Goal: Communication & Community: Participate in discussion

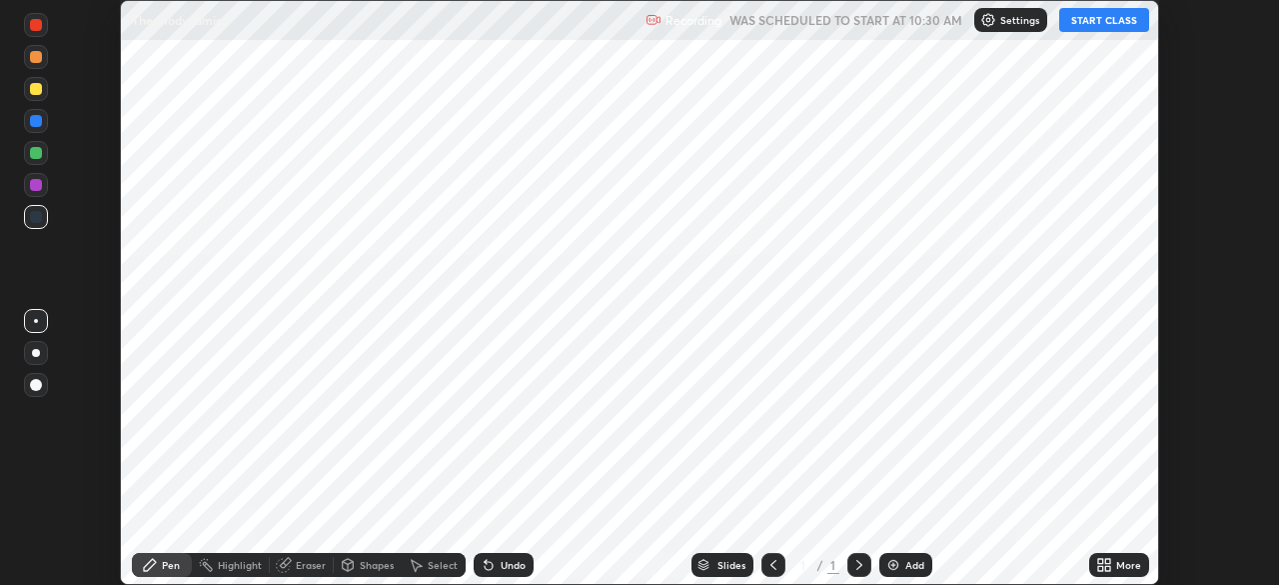
scroll to position [585, 1278]
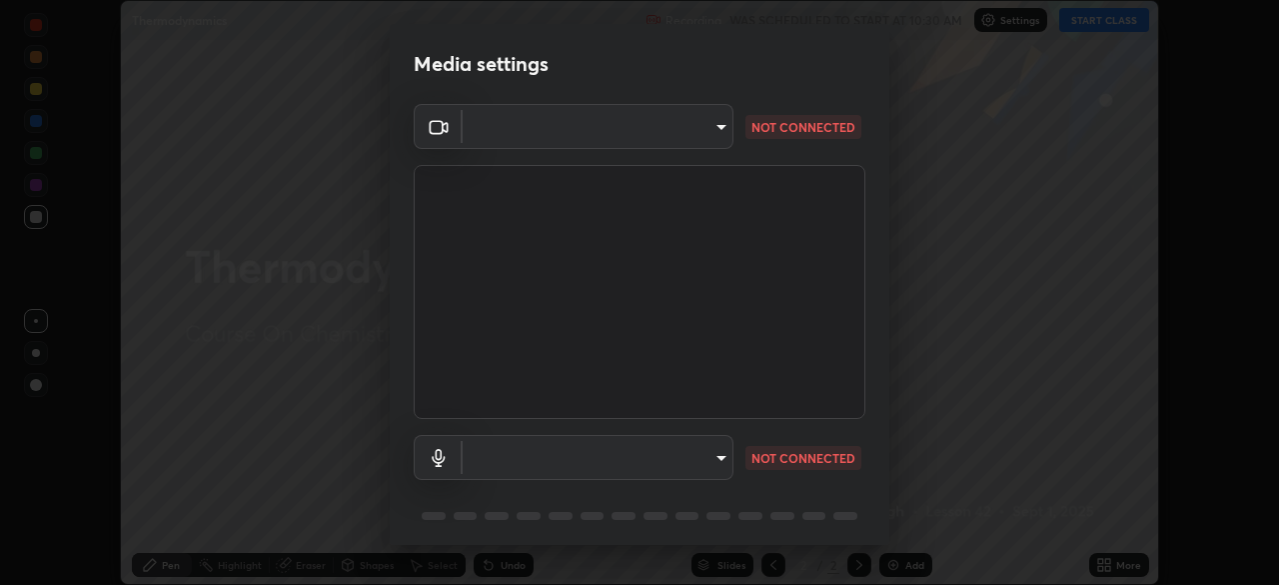
type input "ba13e312339ef8477216ddedc35df2f043033d031c8e6632ccfddaecbc9a7b0e"
click at [704, 452] on body "Erase all Thermodynamics Recording WAS SCHEDULED TO START AT 10:30 AM Settings …" at bounding box center [639, 292] width 1279 height 585
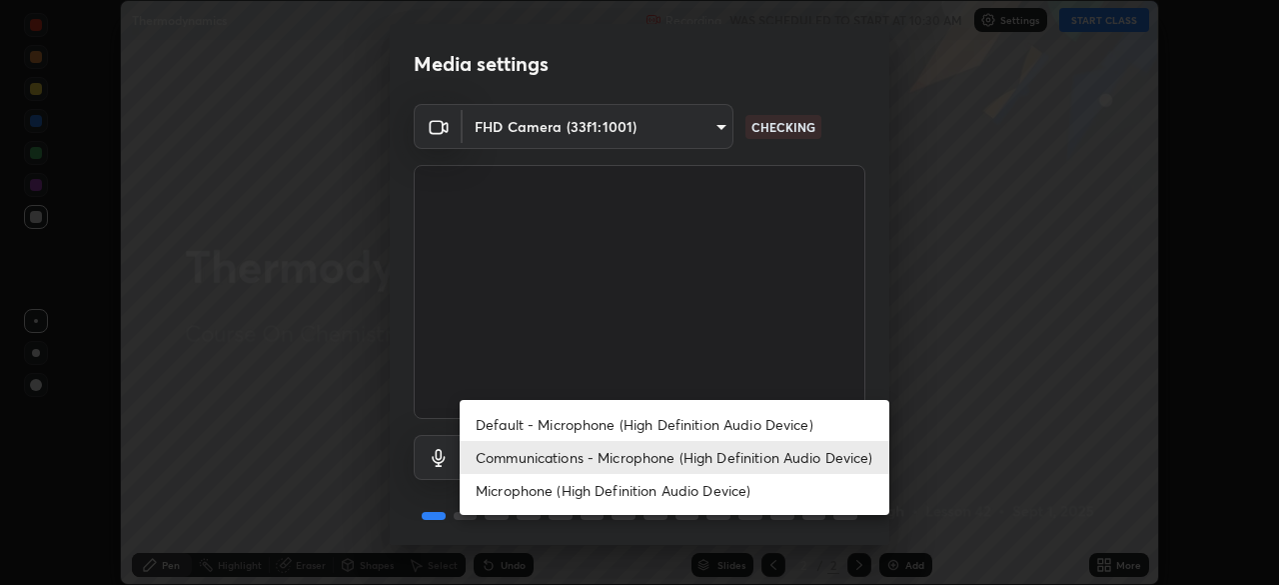
click at [728, 418] on li "Default - Microphone (High Definition Audio Device)" at bounding box center [675, 424] width 430 height 33
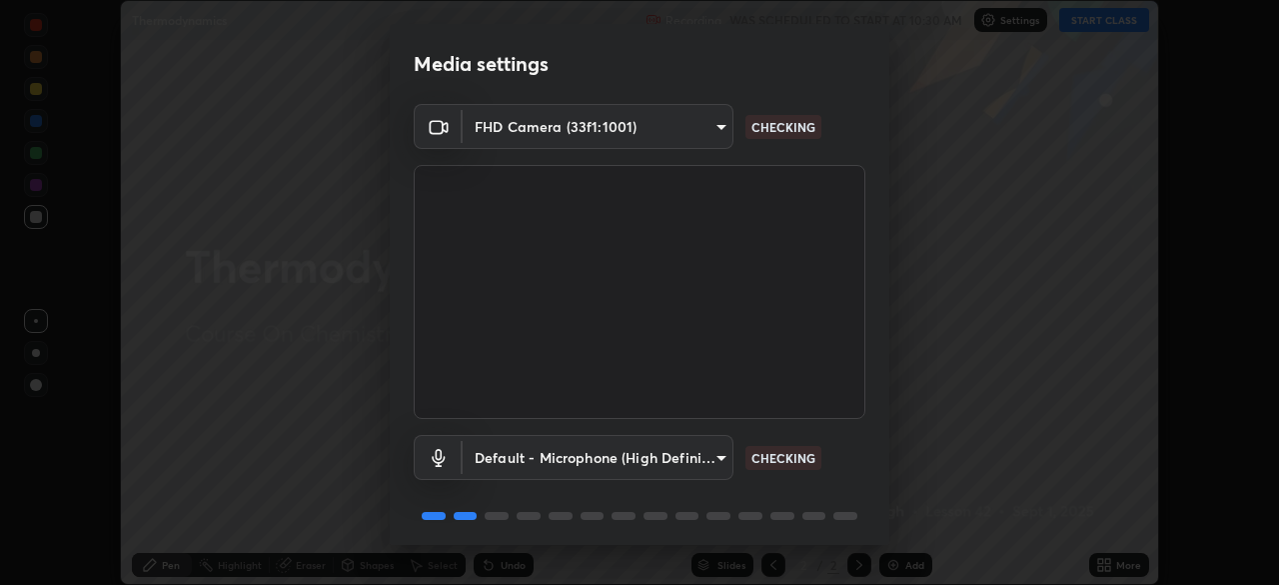
click at [708, 448] on body "Erase all Thermodynamics Recording WAS SCHEDULED TO START AT 10:30 AM Settings …" at bounding box center [639, 292] width 1279 height 585
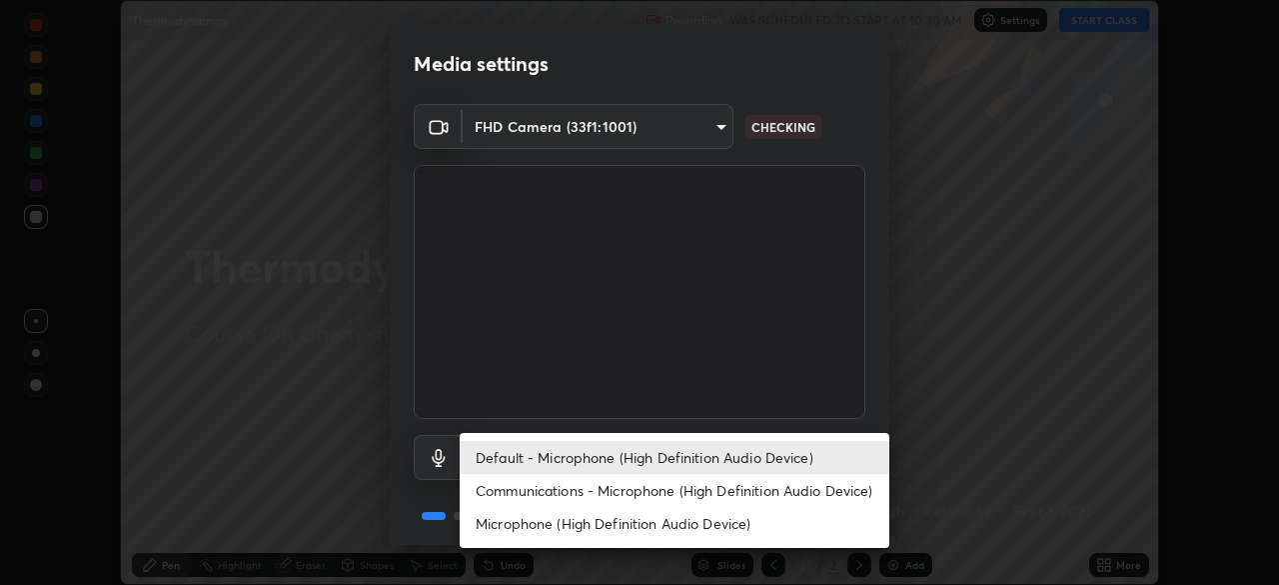
click at [720, 482] on li "Communications - Microphone (High Definition Audio Device)" at bounding box center [675, 490] width 430 height 33
type input "communications"
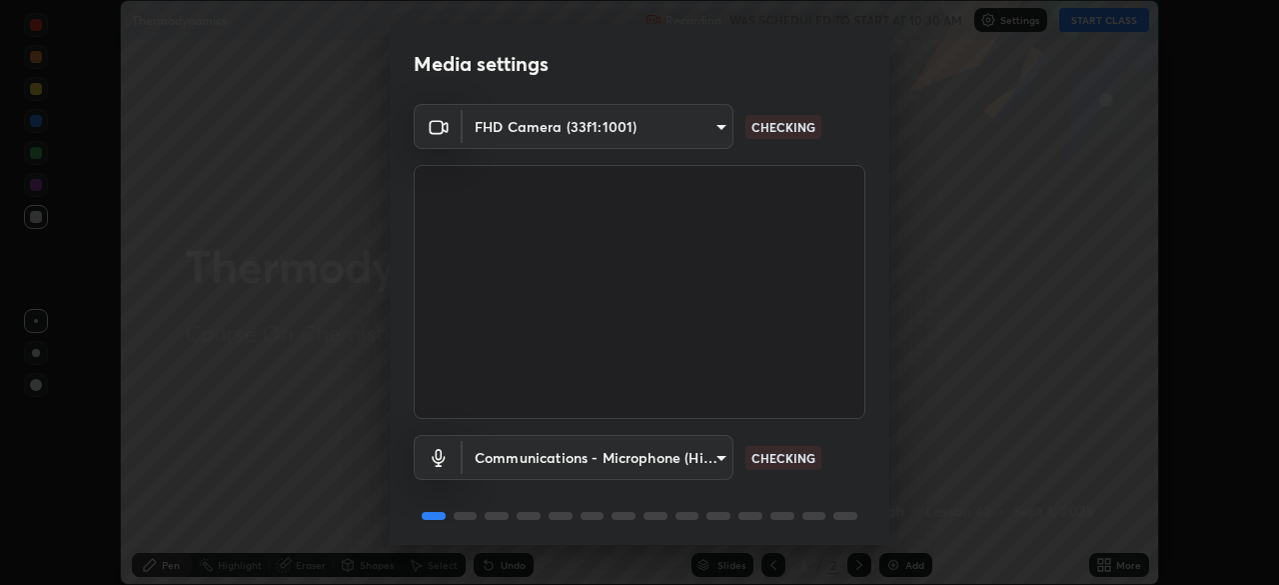
scroll to position [71, 0]
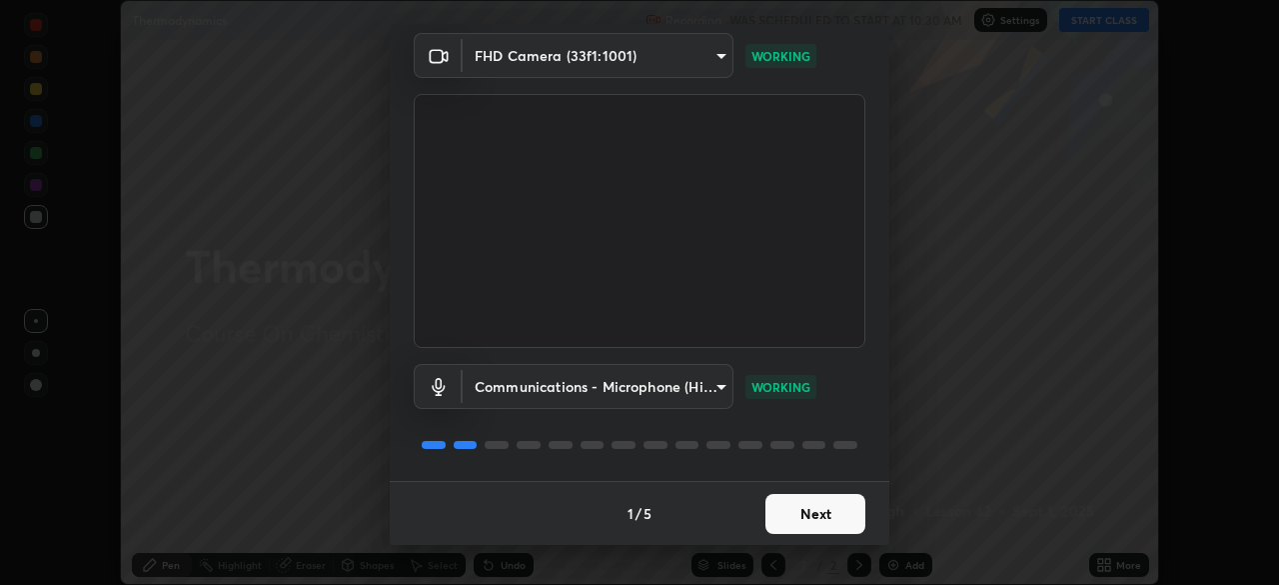
click at [809, 523] on button "Next" at bounding box center [816, 514] width 100 height 40
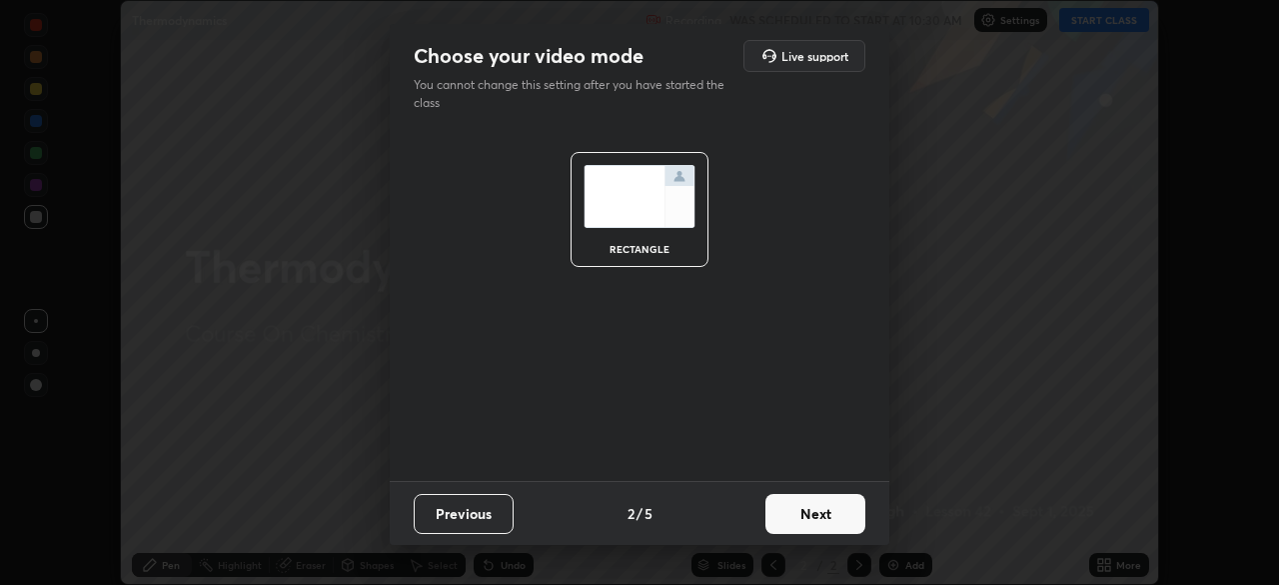
click at [809, 513] on button "Next" at bounding box center [816, 514] width 100 height 40
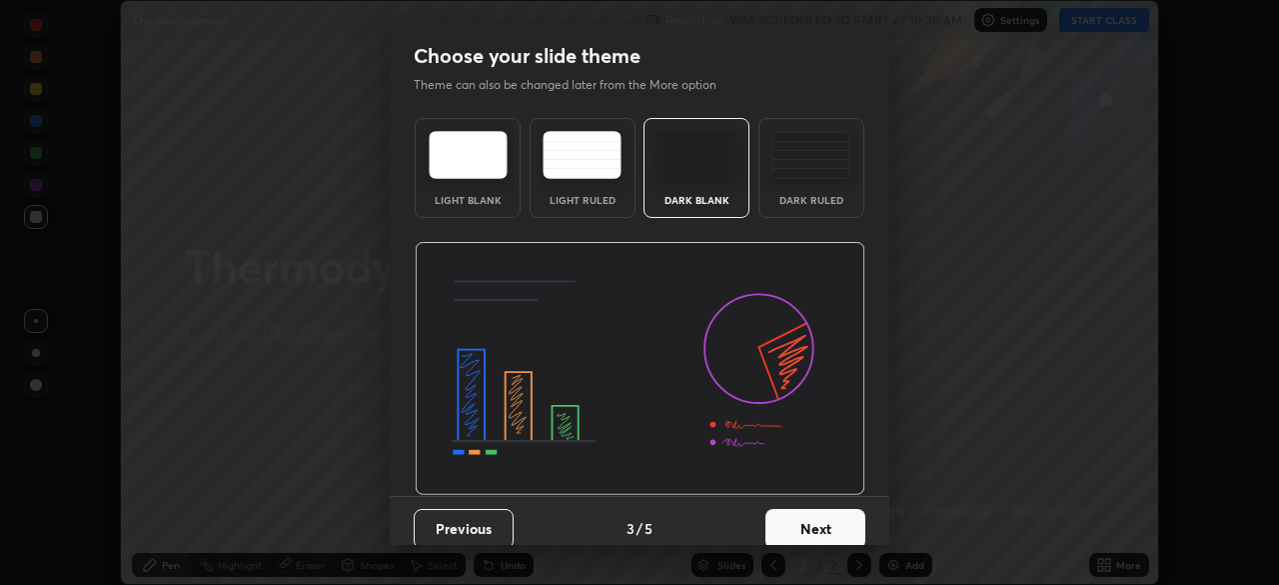
click at [806, 512] on button "Next" at bounding box center [816, 529] width 100 height 40
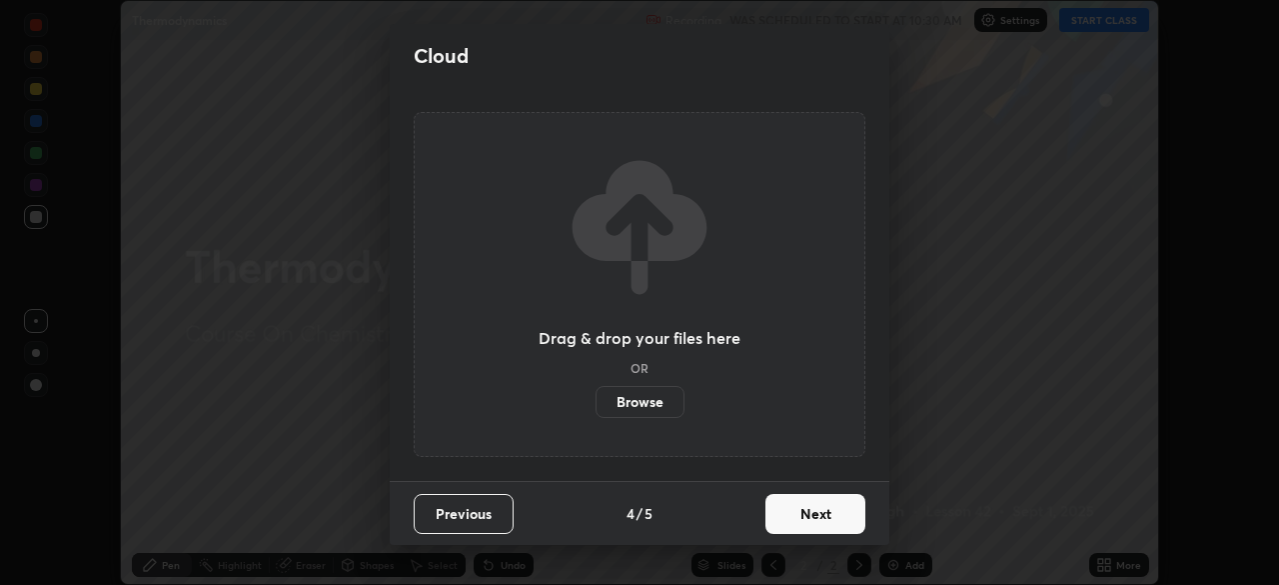
click at [798, 517] on button "Next" at bounding box center [816, 514] width 100 height 40
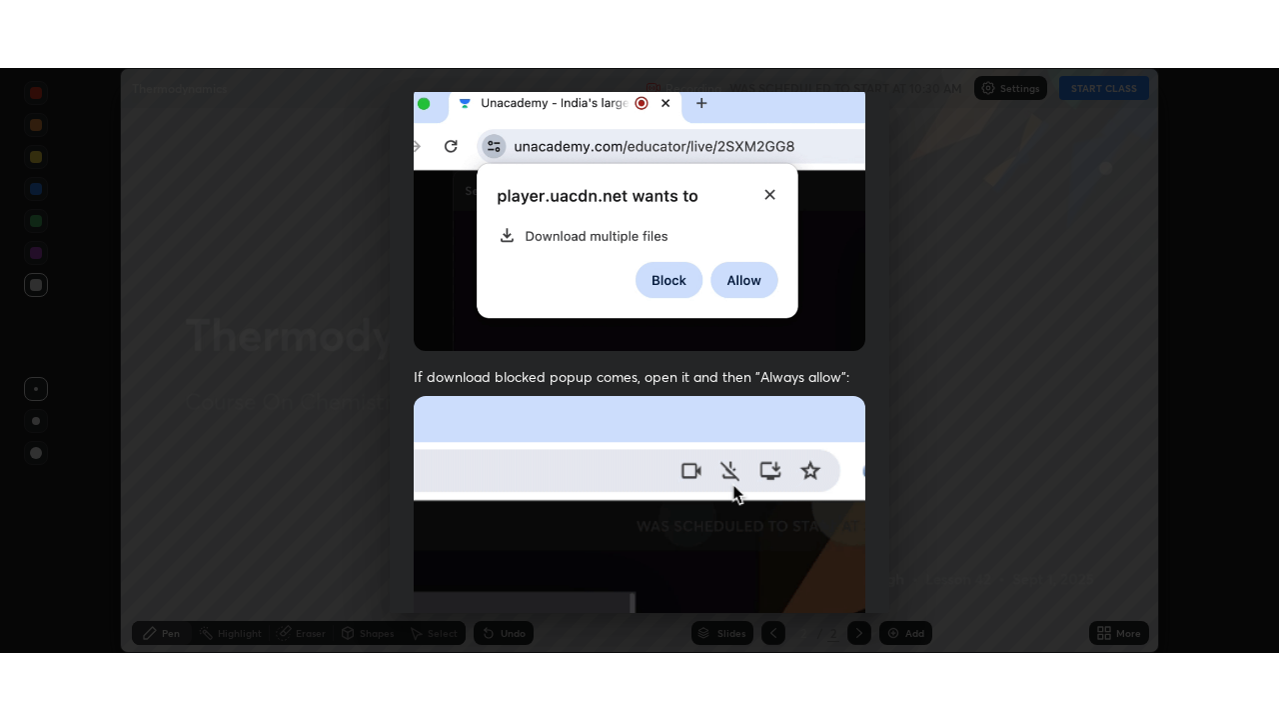
scroll to position [479, 0]
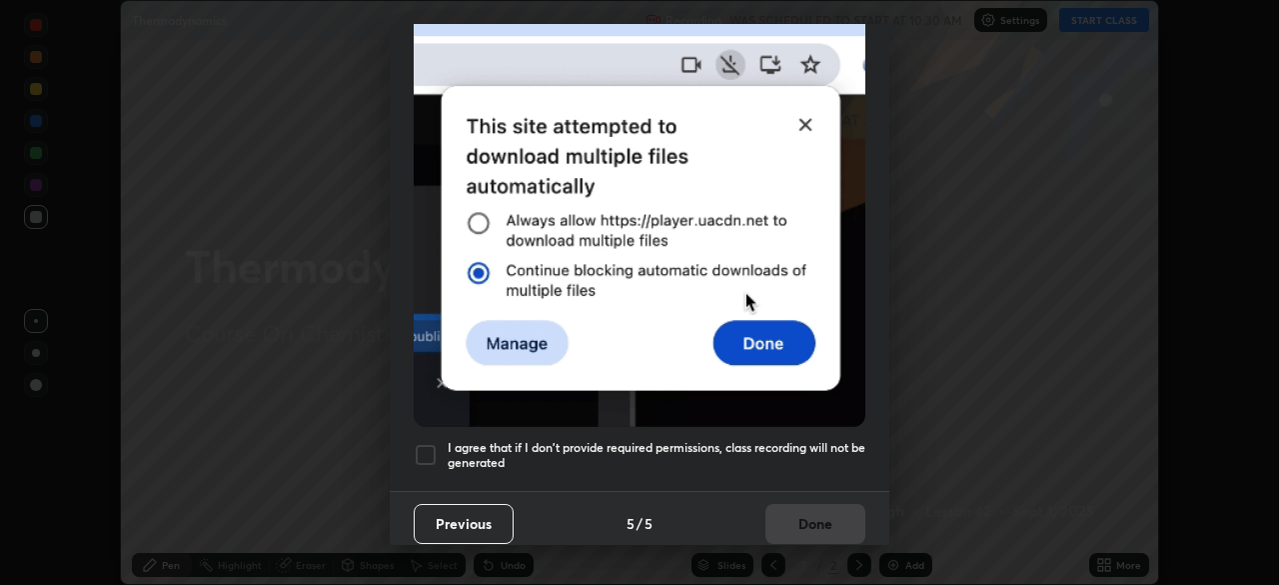
click at [426, 443] on div at bounding box center [426, 455] width 24 height 24
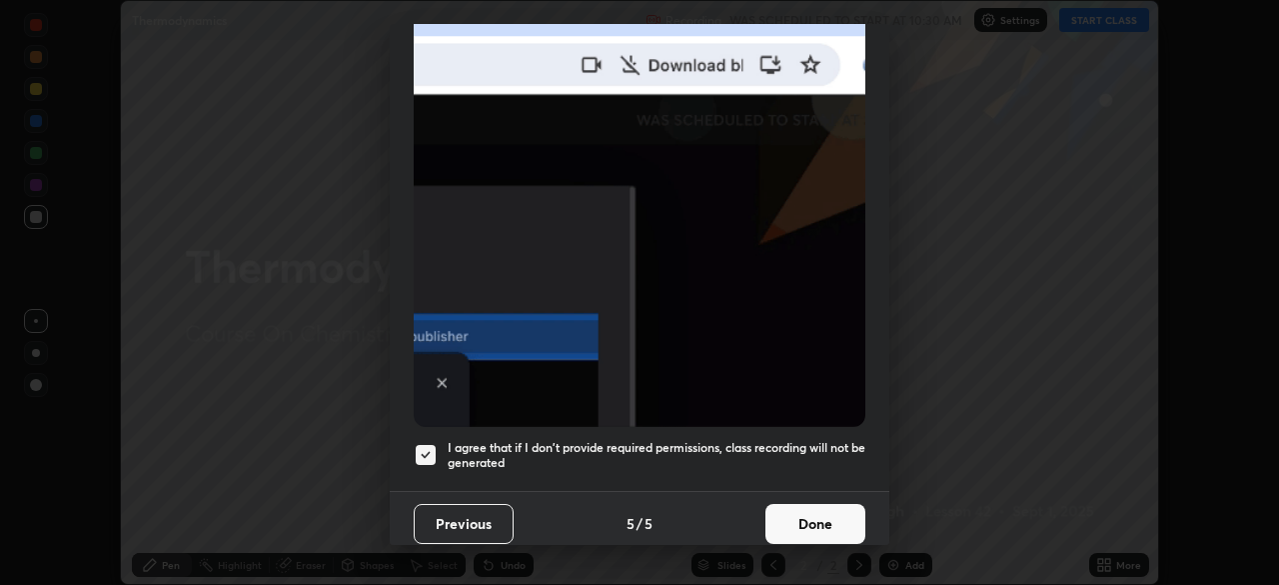
click at [777, 512] on button "Done" at bounding box center [816, 524] width 100 height 40
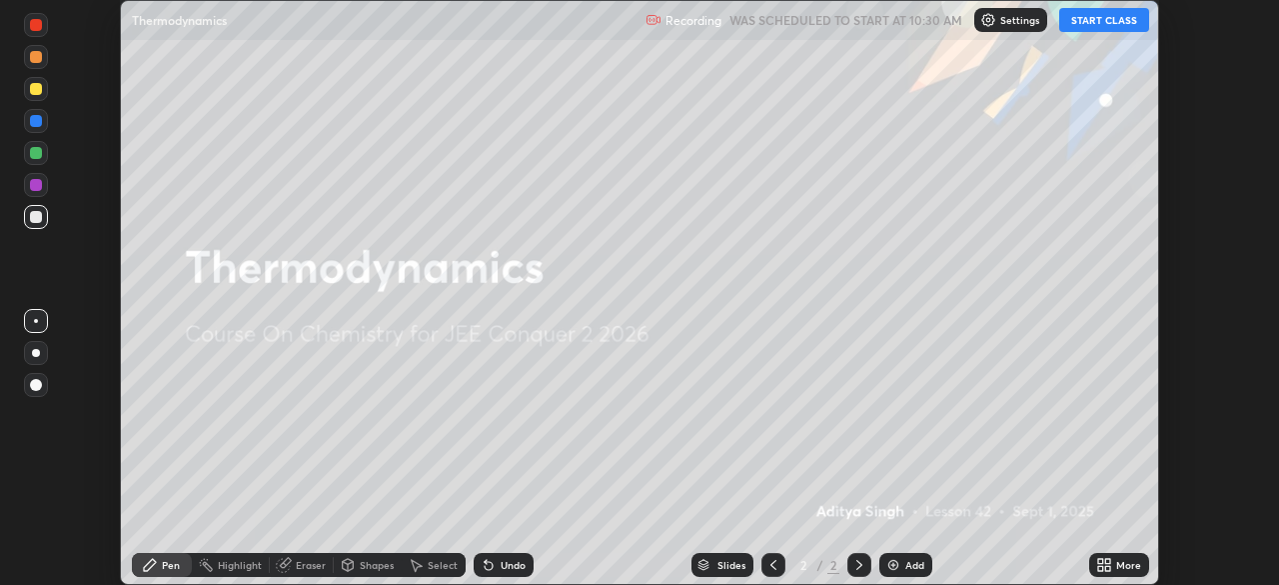
click at [1103, 21] on button "START CLASS" at bounding box center [1104, 20] width 90 height 24
click at [1119, 562] on div "More" at bounding box center [1128, 565] width 25 height 10
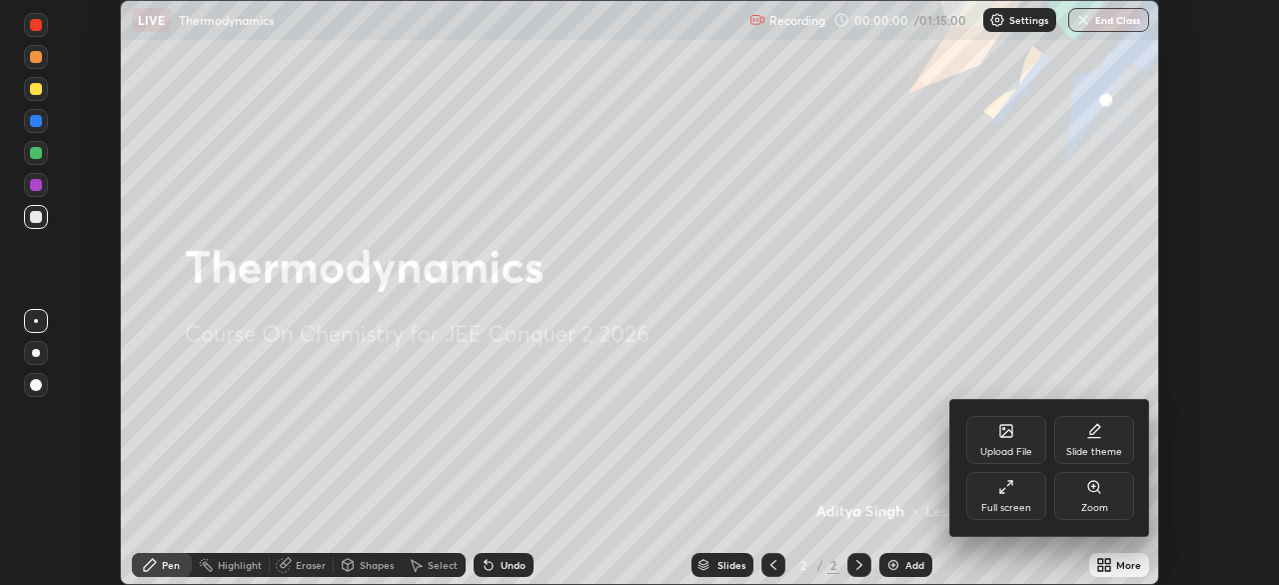
click at [1000, 503] on div "Full screen" at bounding box center [1006, 508] width 50 height 10
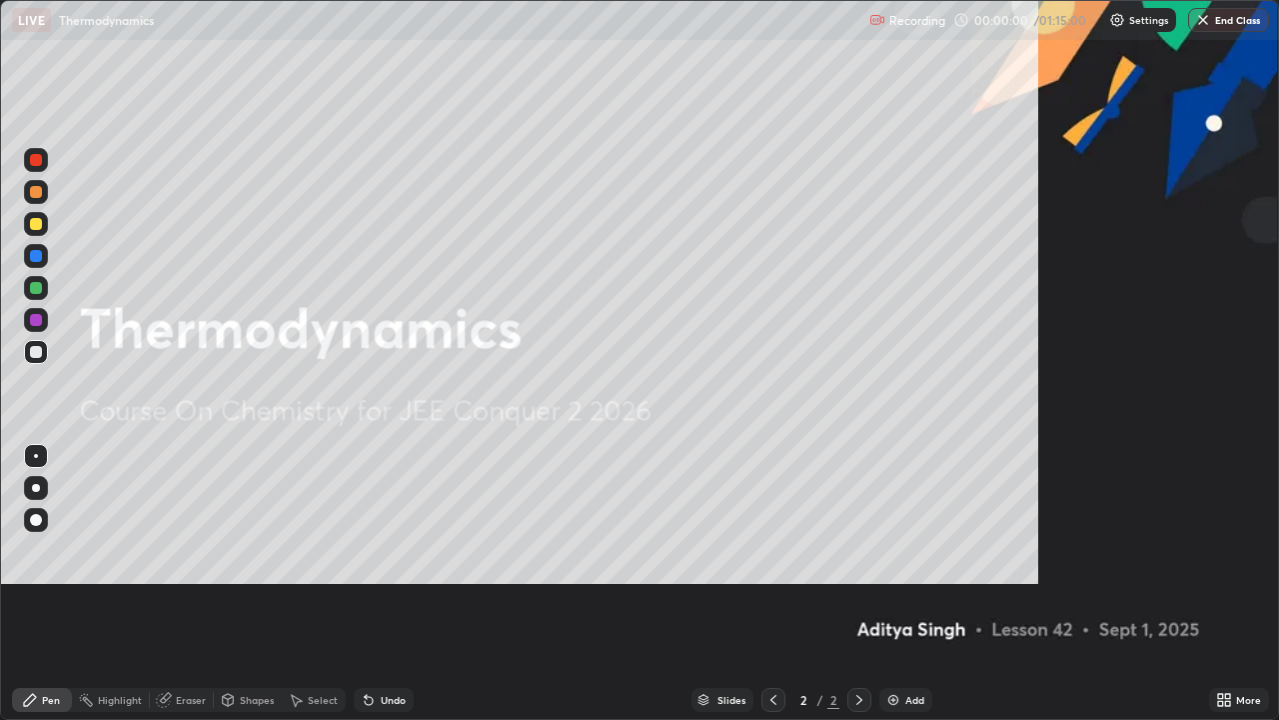
scroll to position [720, 1279]
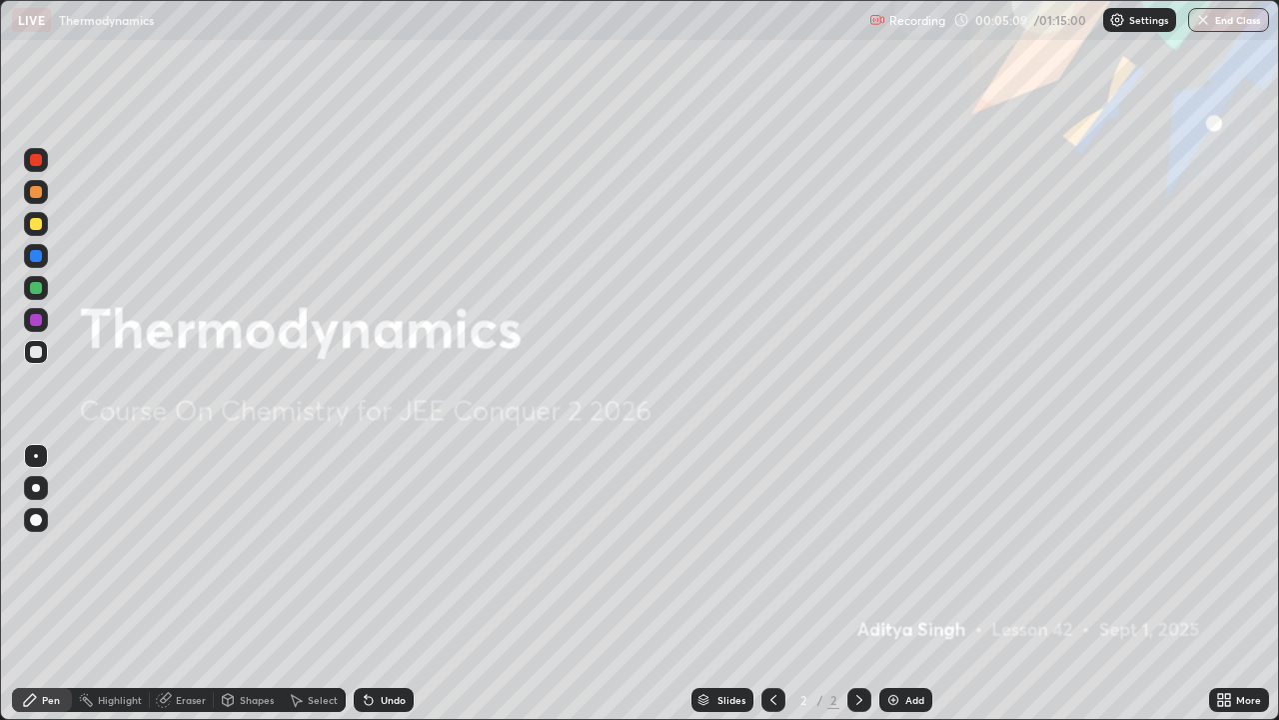
click at [889, 584] on img at bounding box center [893, 700] width 16 height 16
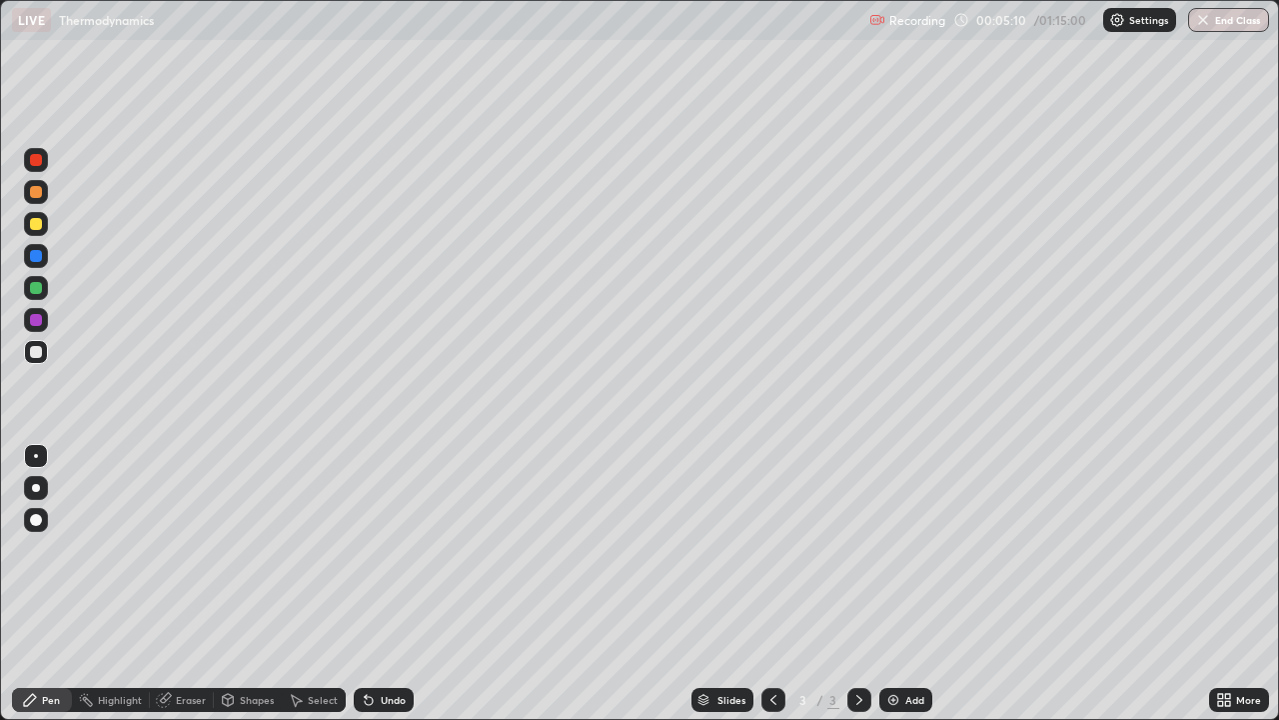
click at [35, 228] on div at bounding box center [36, 224] width 12 height 12
click at [36, 485] on div at bounding box center [36, 488] width 8 height 8
click at [34, 359] on div at bounding box center [36, 352] width 24 height 24
click at [907, 584] on div "Add" at bounding box center [914, 700] width 19 height 10
click at [771, 584] on icon at bounding box center [774, 700] width 16 height 16
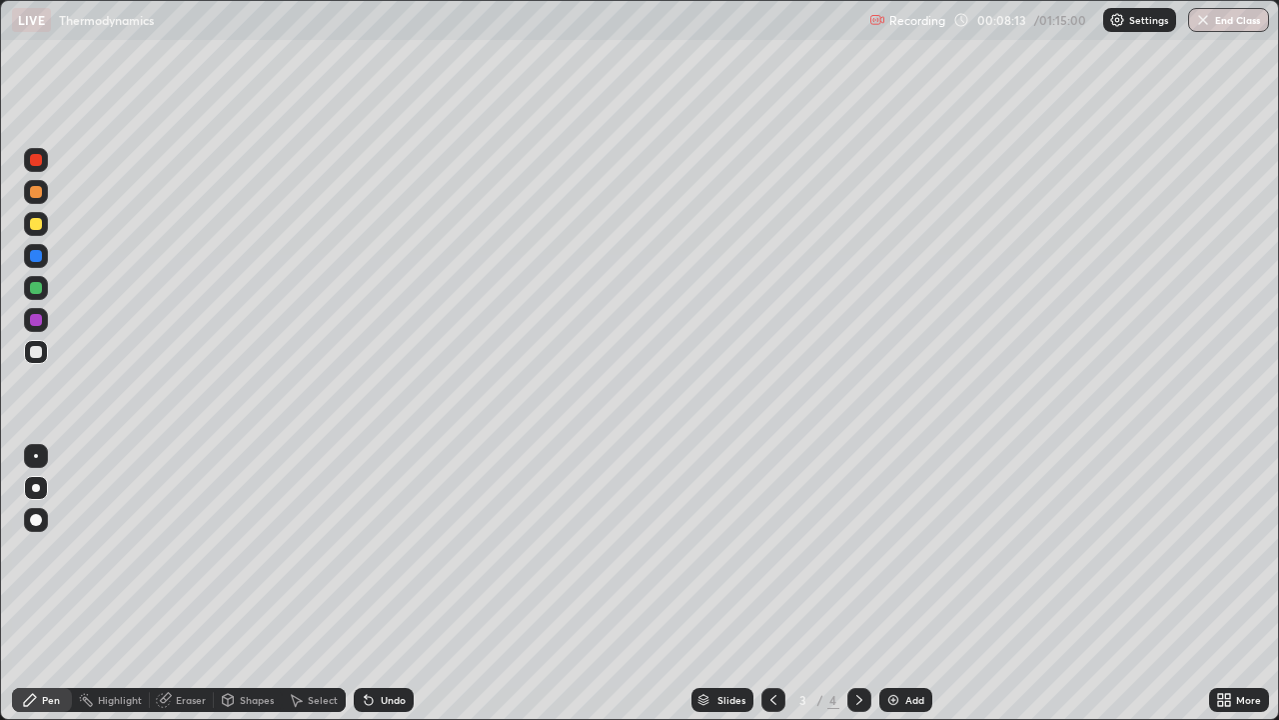
click at [858, 584] on icon at bounding box center [860, 700] width 16 height 16
click at [771, 584] on icon at bounding box center [774, 700] width 16 height 16
click at [856, 584] on icon at bounding box center [860, 700] width 16 height 16
click at [773, 584] on icon at bounding box center [774, 700] width 16 height 16
click at [856, 584] on icon at bounding box center [860, 700] width 16 height 16
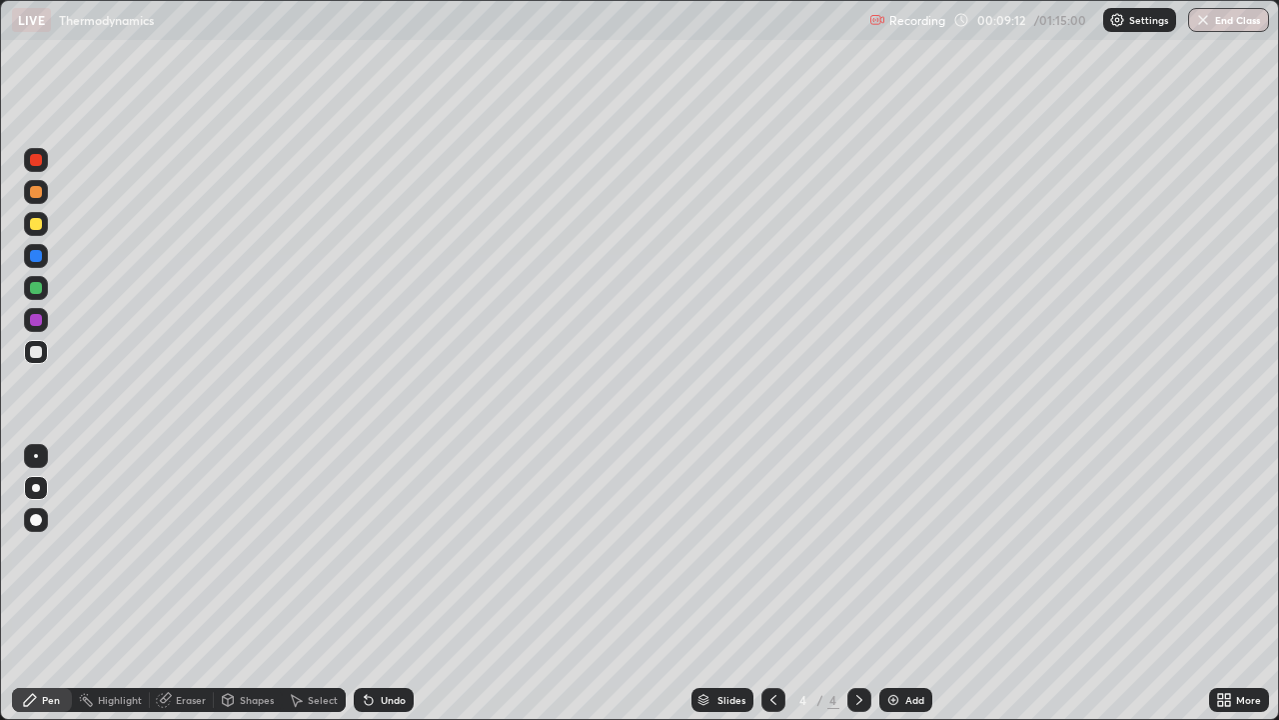
click at [383, 584] on div "Undo" at bounding box center [393, 700] width 25 height 10
click at [389, 584] on div "Undo" at bounding box center [393, 700] width 25 height 10
click at [393, 584] on div "Undo" at bounding box center [393, 700] width 25 height 10
click at [394, 584] on div "Undo" at bounding box center [384, 700] width 60 height 24
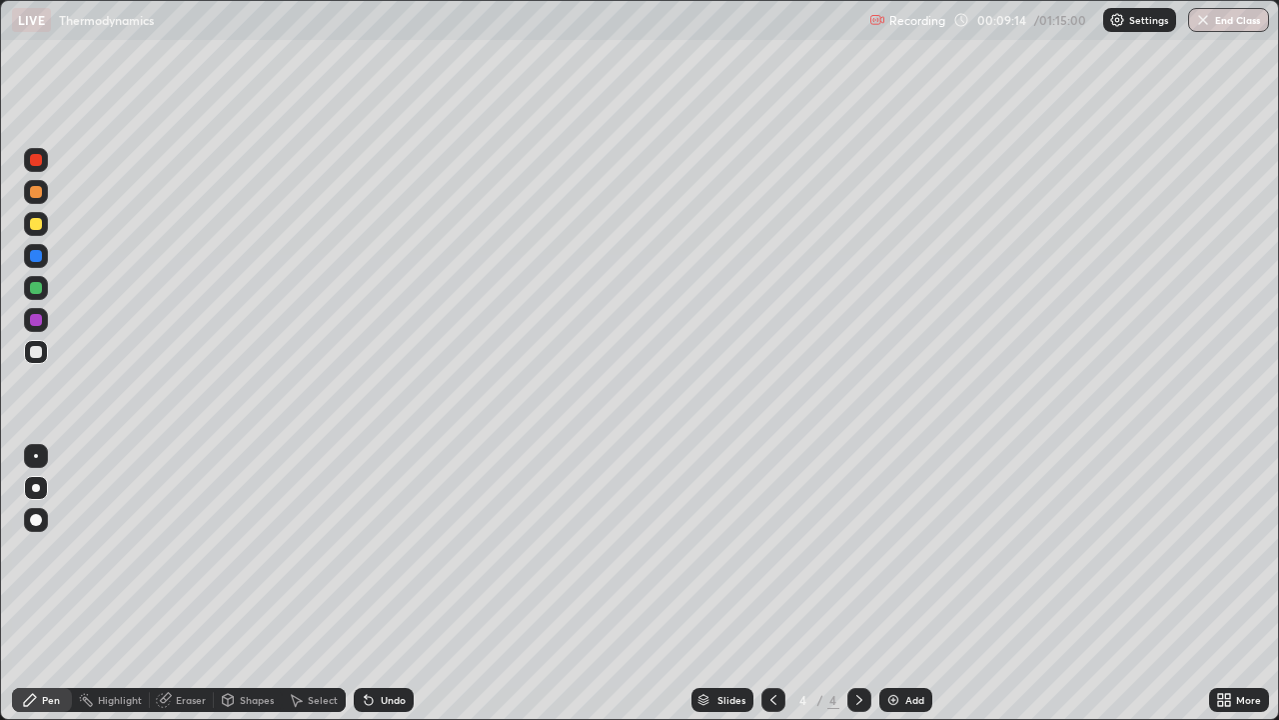
click at [400, 584] on div "Undo" at bounding box center [384, 700] width 60 height 24
click at [386, 584] on div "Undo" at bounding box center [393, 700] width 25 height 10
click at [772, 584] on icon at bounding box center [774, 700] width 16 height 16
click at [34, 224] on div at bounding box center [36, 224] width 12 height 12
click at [855, 584] on icon at bounding box center [860, 700] width 16 height 16
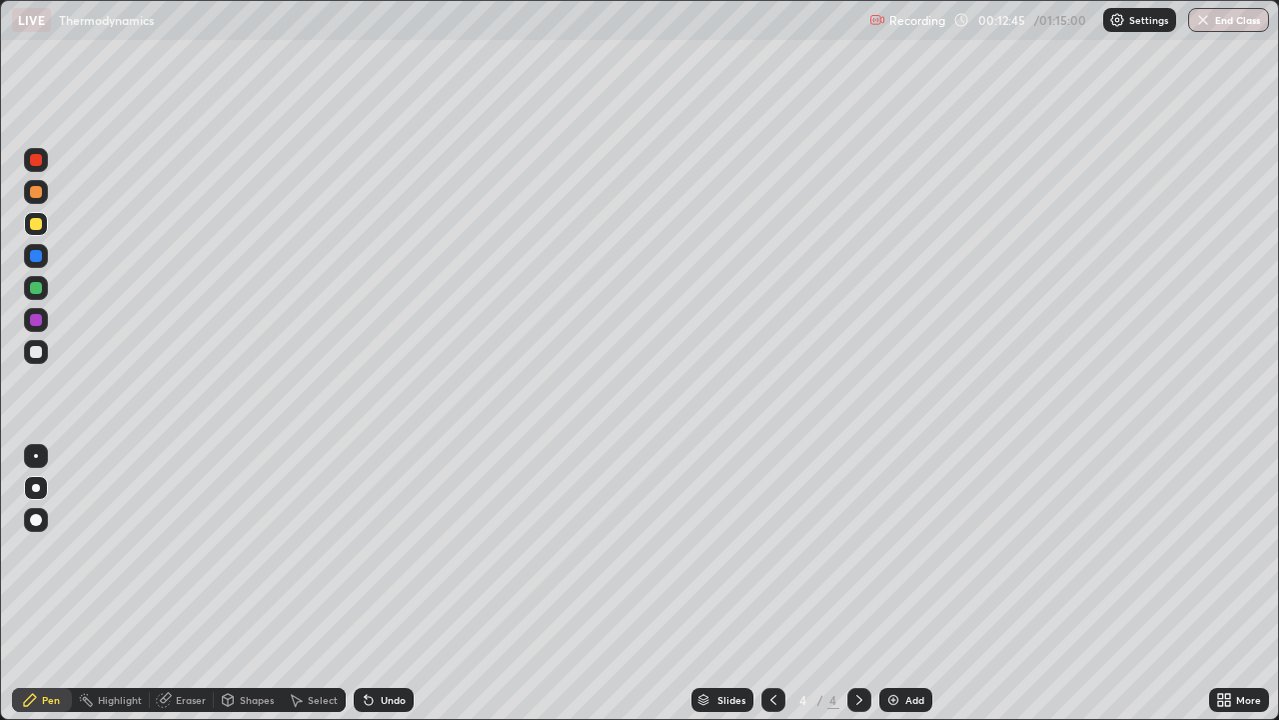
click at [769, 584] on div at bounding box center [774, 700] width 24 height 24
click at [870, 584] on div at bounding box center [860, 700] width 24 height 24
click at [900, 584] on div "Add" at bounding box center [905, 700] width 53 height 24
click at [37, 349] on div at bounding box center [36, 352] width 12 height 12
click at [38, 225] on div at bounding box center [36, 224] width 12 height 12
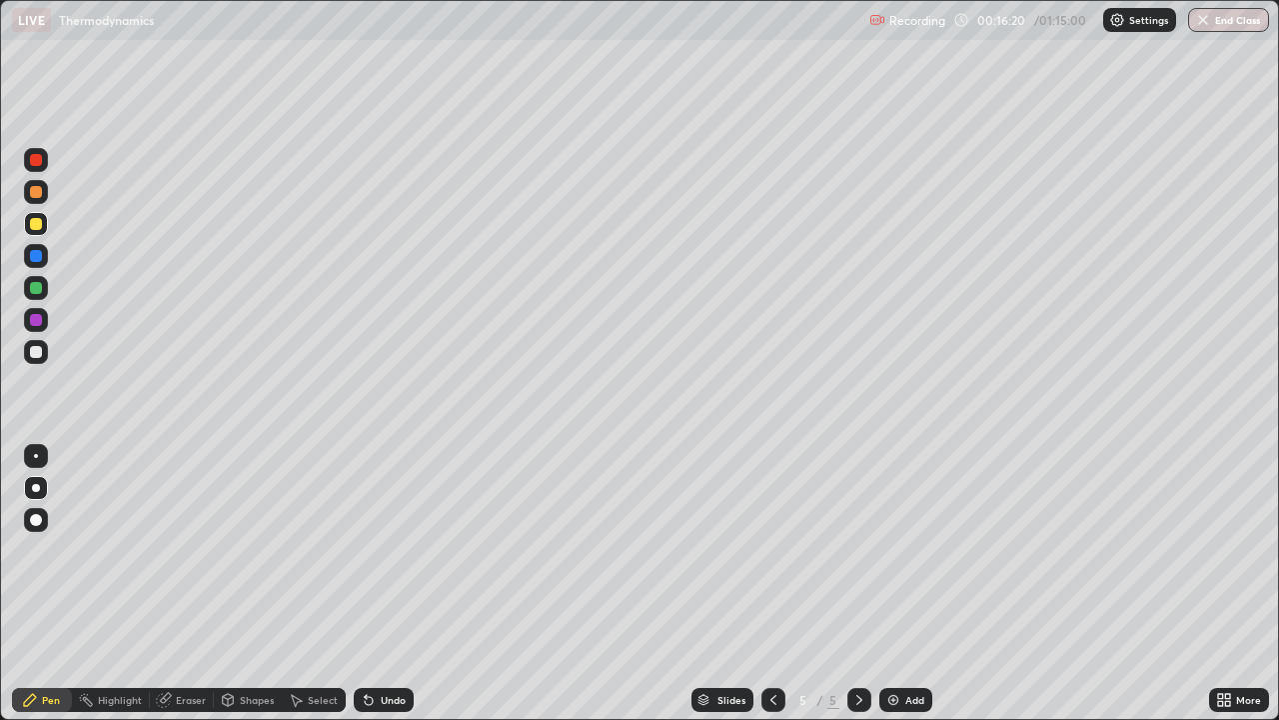
click at [33, 349] on div at bounding box center [36, 352] width 12 height 12
click at [390, 584] on div "Undo" at bounding box center [384, 700] width 60 height 24
click at [387, 584] on div "Undo" at bounding box center [384, 700] width 60 height 24
click at [390, 584] on div "Undo" at bounding box center [384, 700] width 60 height 24
click at [401, 584] on div "Undo" at bounding box center [393, 700] width 25 height 10
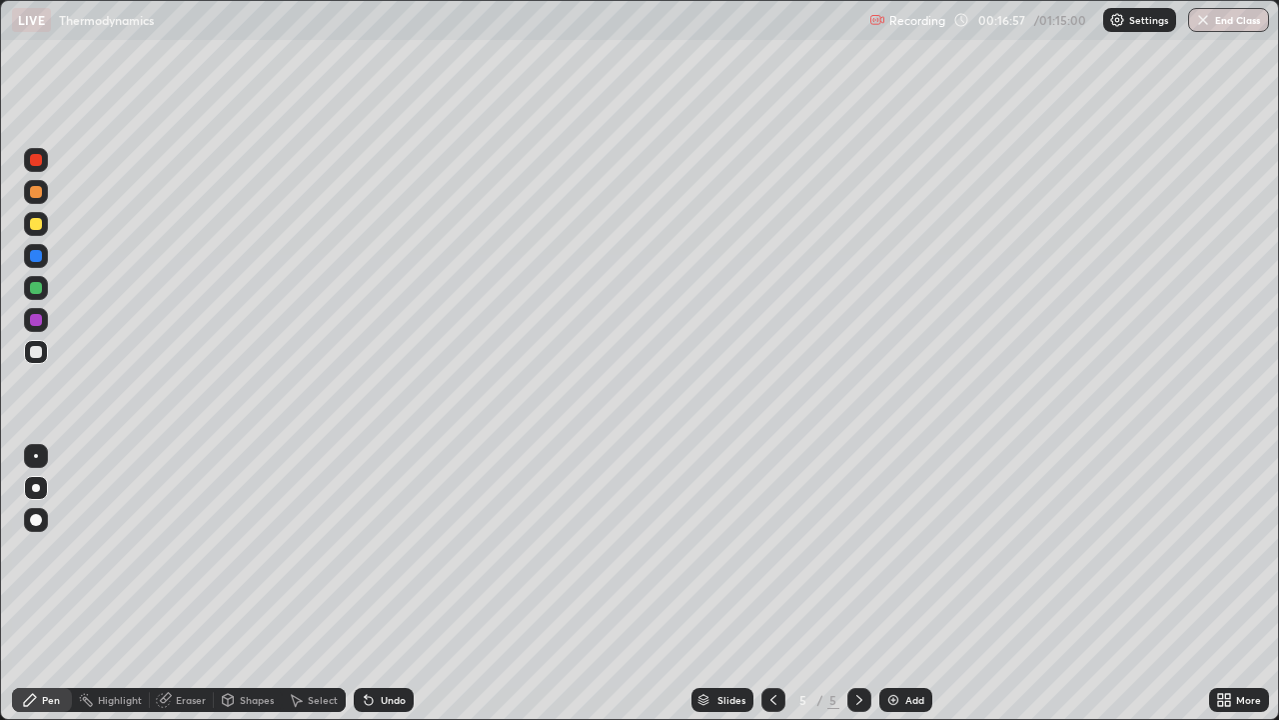
click at [394, 584] on div "Undo" at bounding box center [393, 700] width 25 height 10
click at [1048, 584] on div "Slides 5 / 5 Add" at bounding box center [812, 700] width 796 height 40
click at [1038, 584] on div "Slides 5 / 5 Add" at bounding box center [812, 700] width 796 height 40
click at [895, 584] on img at bounding box center [893, 700] width 16 height 16
click at [901, 584] on div "Add" at bounding box center [905, 700] width 53 height 24
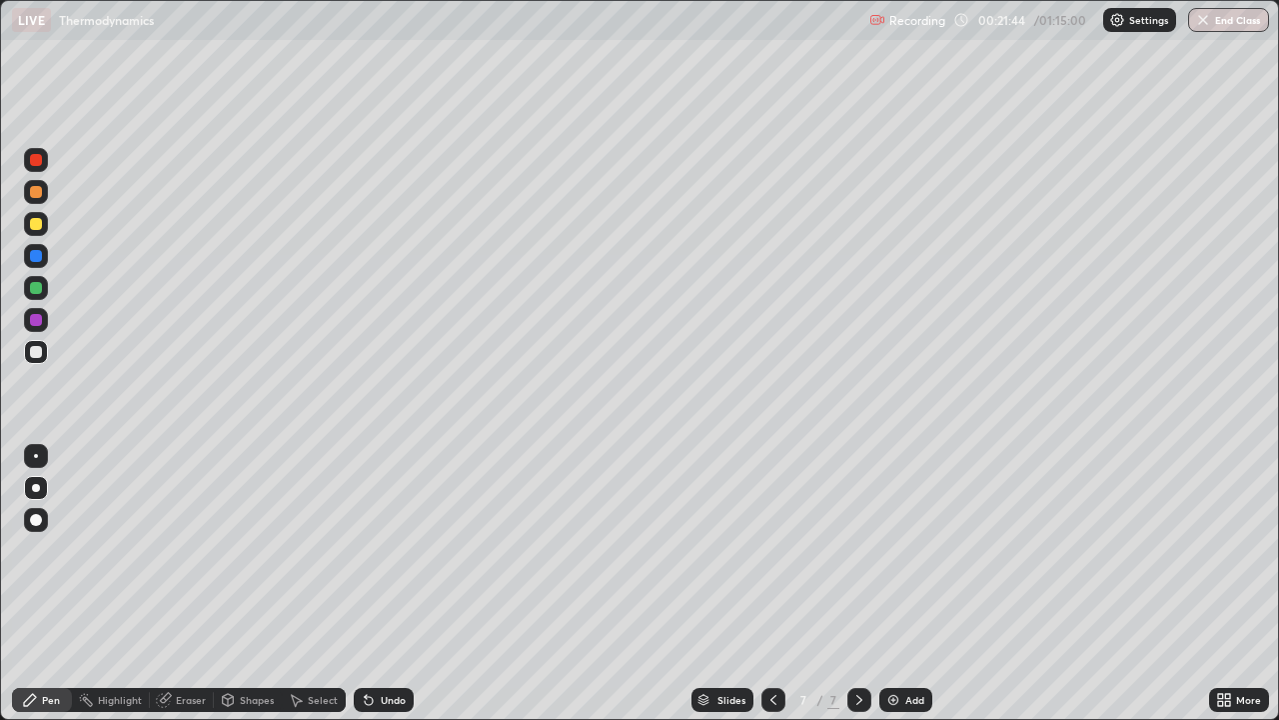
click at [772, 584] on icon at bounding box center [774, 700] width 16 height 16
click at [769, 584] on icon at bounding box center [774, 700] width 16 height 16
click at [858, 584] on icon at bounding box center [860, 700] width 16 height 16
click at [856, 584] on div at bounding box center [860, 700] width 24 height 24
click at [772, 584] on icon at bounding box center [774, 700] width 16 height 16
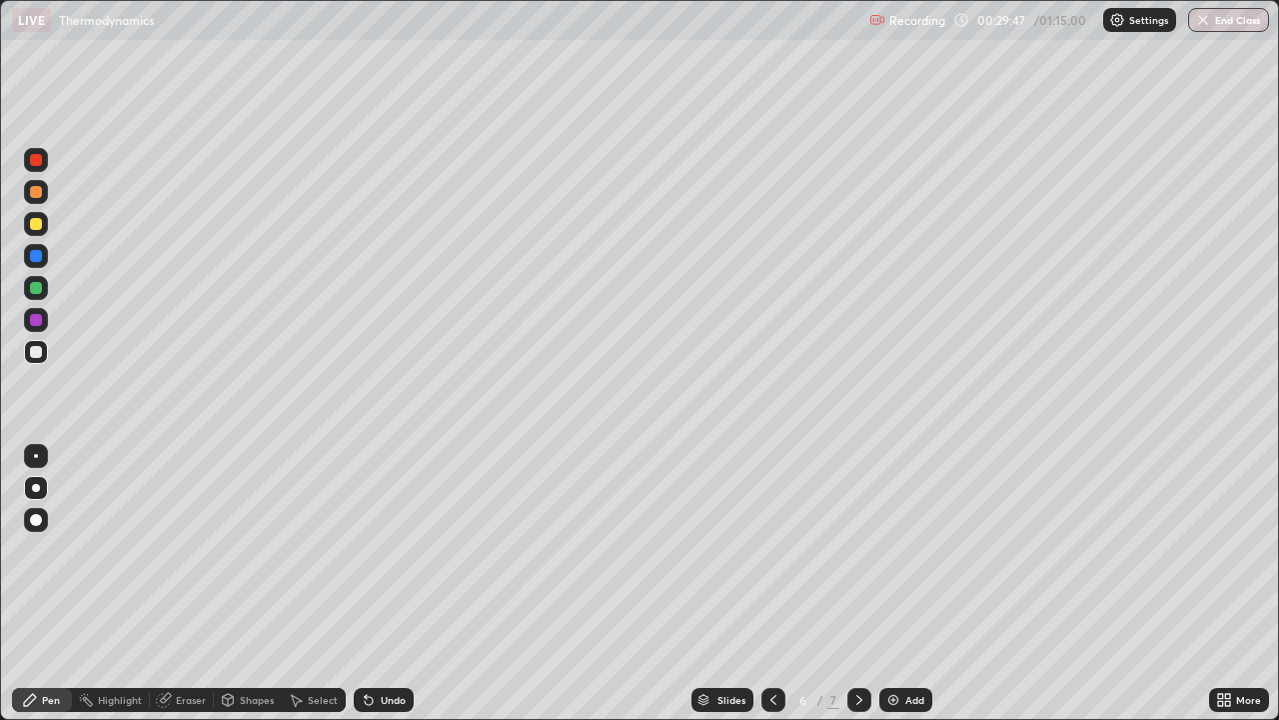
click at [772, 584] on icon at bounding box center [774, 700] width 16 height 16
click at [773, 584] on icon at bounding box center [774, 700] width 6 height 10
click at [762, 584] on div at bounding box center [774, 700] width 24 height 40
click at [917, 584] on div "Add" at bounding box center [905, 700] width 53 height 24
click at [190, 584] on div "Eraser" at bounding box center [191, 700] width 30 height 10
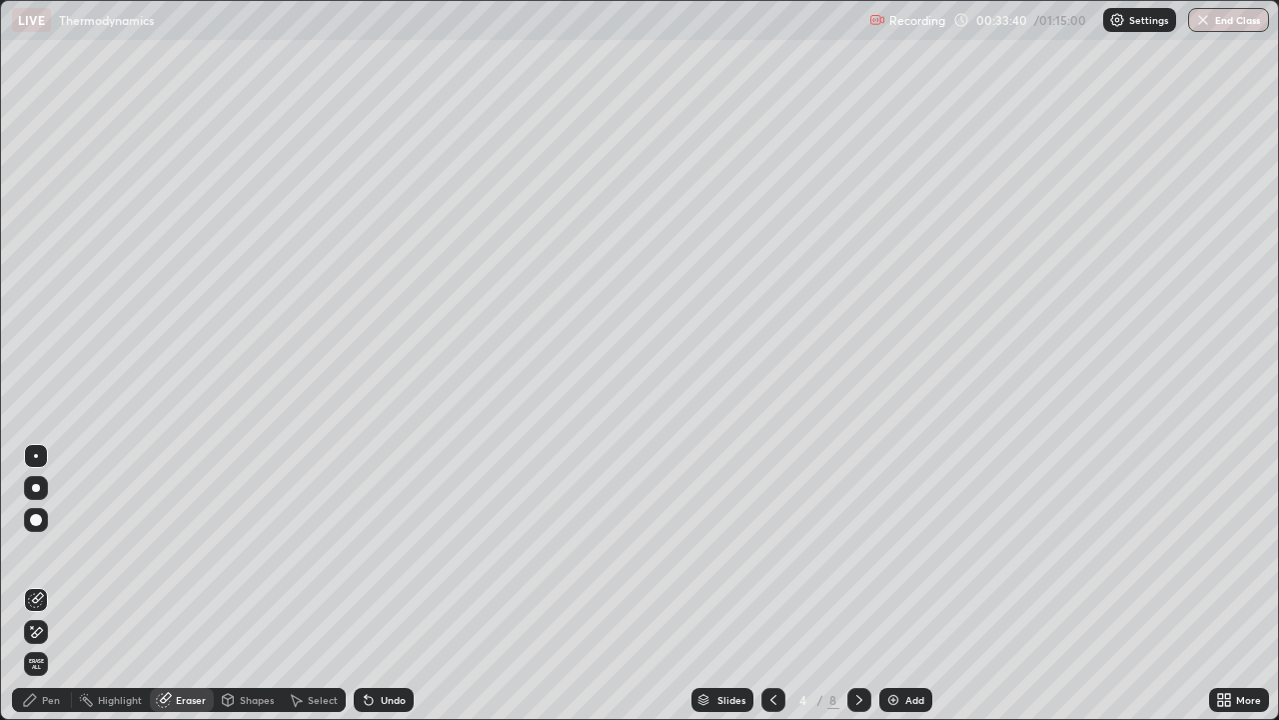
click at [50, 584] on div "Pen" at bounding box center [51, 700] width 18 height 10
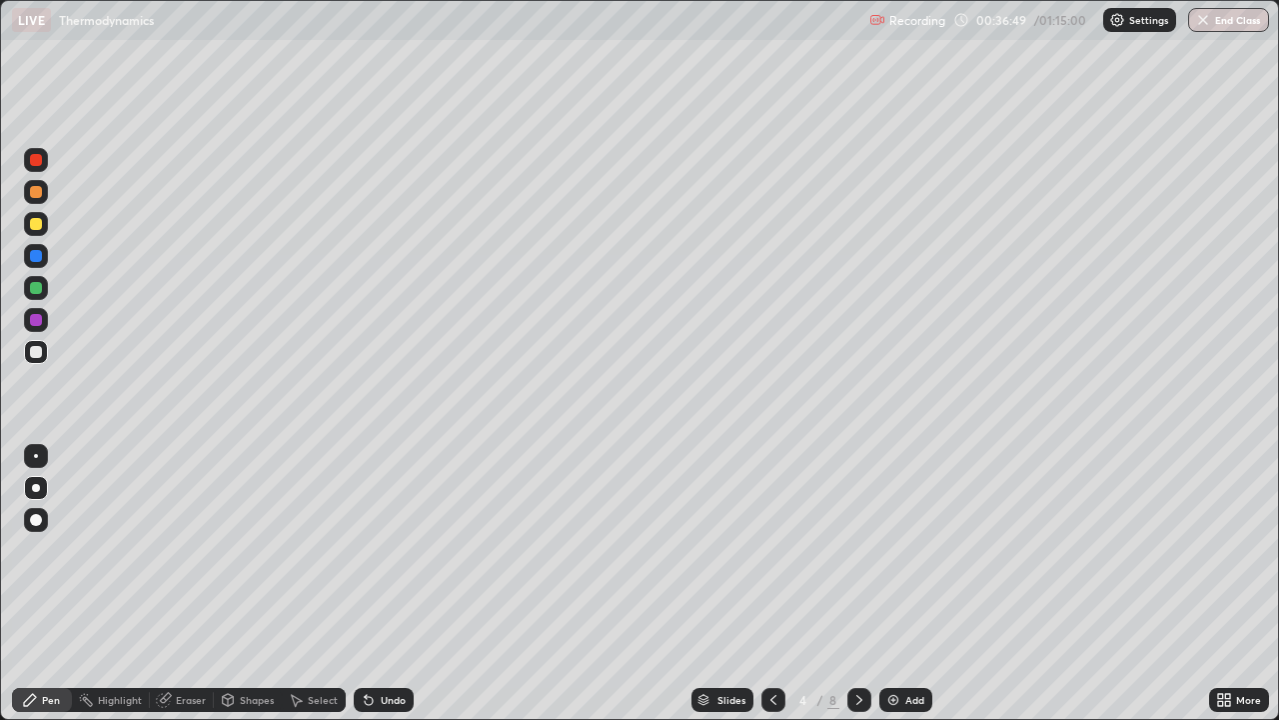
click at [902, 584] on div "Add" at bounding box center [905, 700] width 53 height 24
click at [772, 584] on icon at bounding box center [774, 700] width 16 height 16
click at [856, 584] on icon at bounding box center [860, 700] width 16 height 16
click at [36, 223] on div at bounding box center [36, 224] width 12 height 12
click at [31, 351] on div at bounding box center [36, 352] width 12 height 12
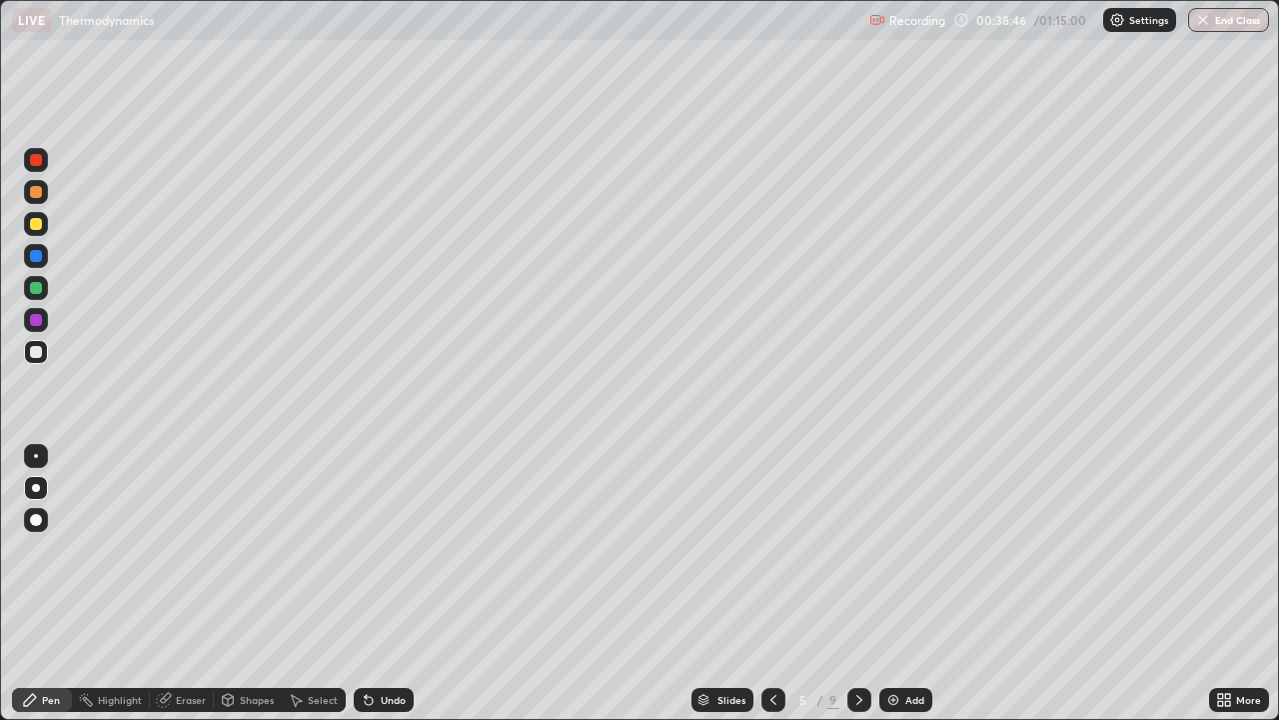
click at [397, 584] on div "Undo" at bounding box center [393, 700] width 25 height 10
click at [382, 584] on div "Undo" at bounding box center [393, 700] width 25 height 10
click at [905, 584] on div "Add" at bounding box center [914, 700] width 19 height 10
click at [37, 231] on div at bounding box center [36, 224] width 24 height 24
click at [184, 584] on div "Eraser" at bounding box center [191, 700] width 30 height 10
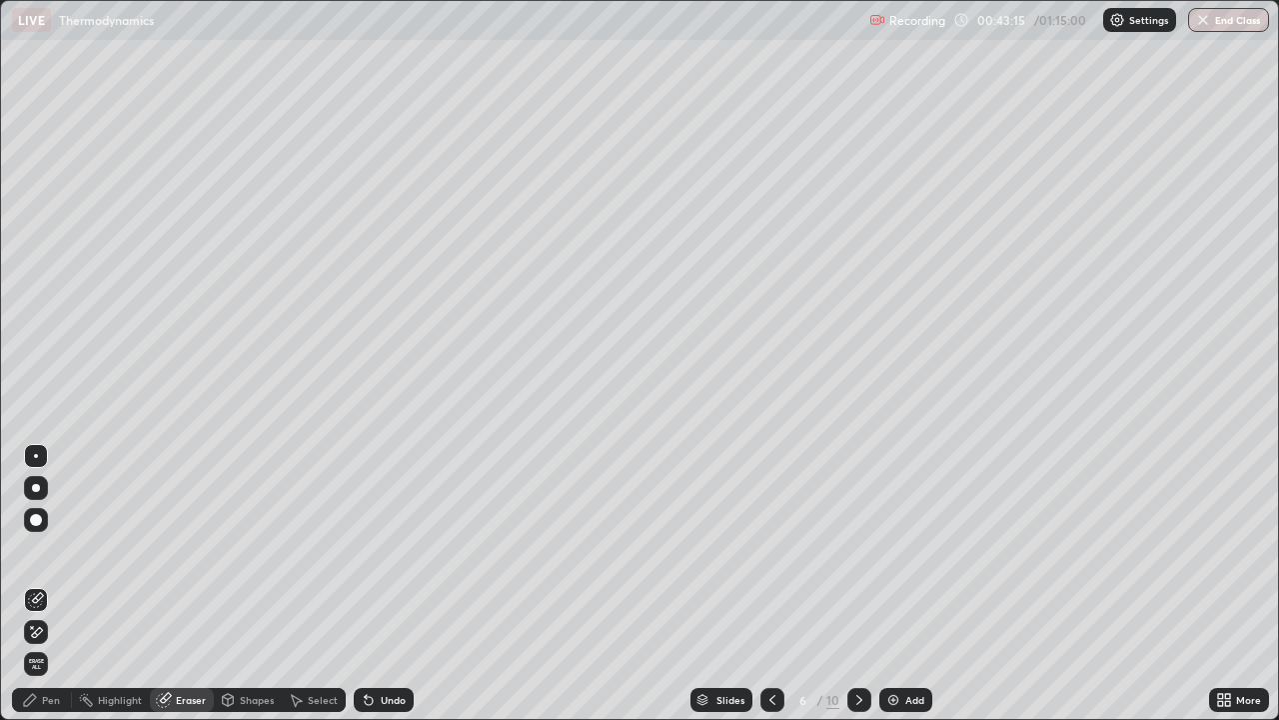
click at [52, 584] on div "Pen" at bounding box center [42, 700] width 60 height 24
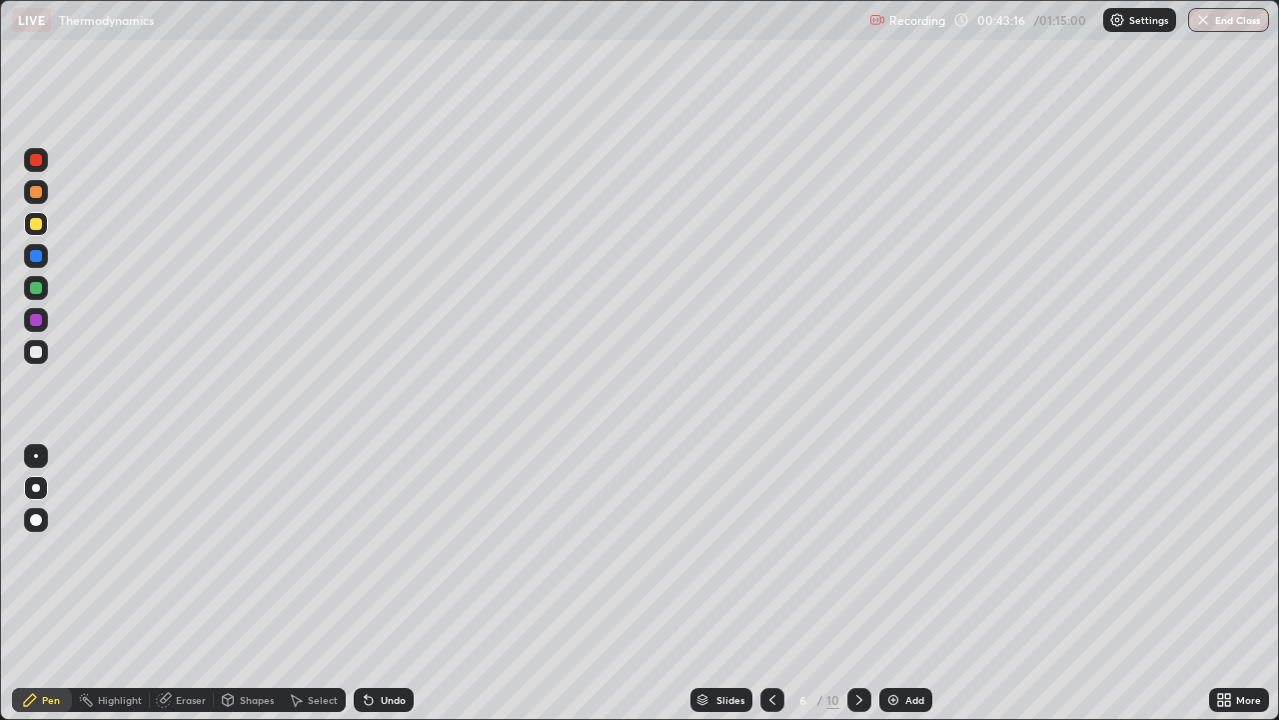
click at [36, 353] on div at bounding box center [36, 352] width 12 height 12
click at [40, 226] on div at bounding box center [36, 224] width 12 height 12
click at [38, 349] on div at bounding box center [36, 352] width 12 height 12
click at [34, 222] on div at bounding box center [36, 224] width 12 height 12
click at [896, 584] on img at bounding box center [893, 700] width 16 height 16
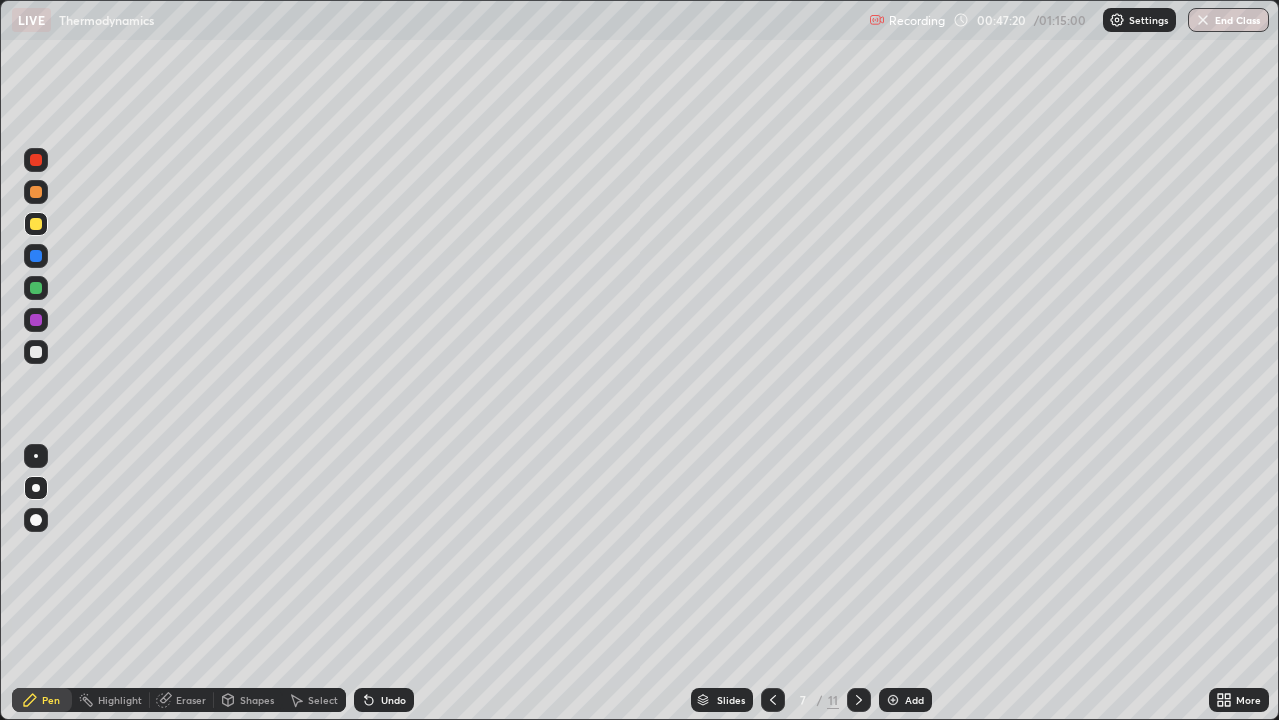
click at [254, 584] on div "Shapes" at bounding box center [257, 700] width 34 height 10
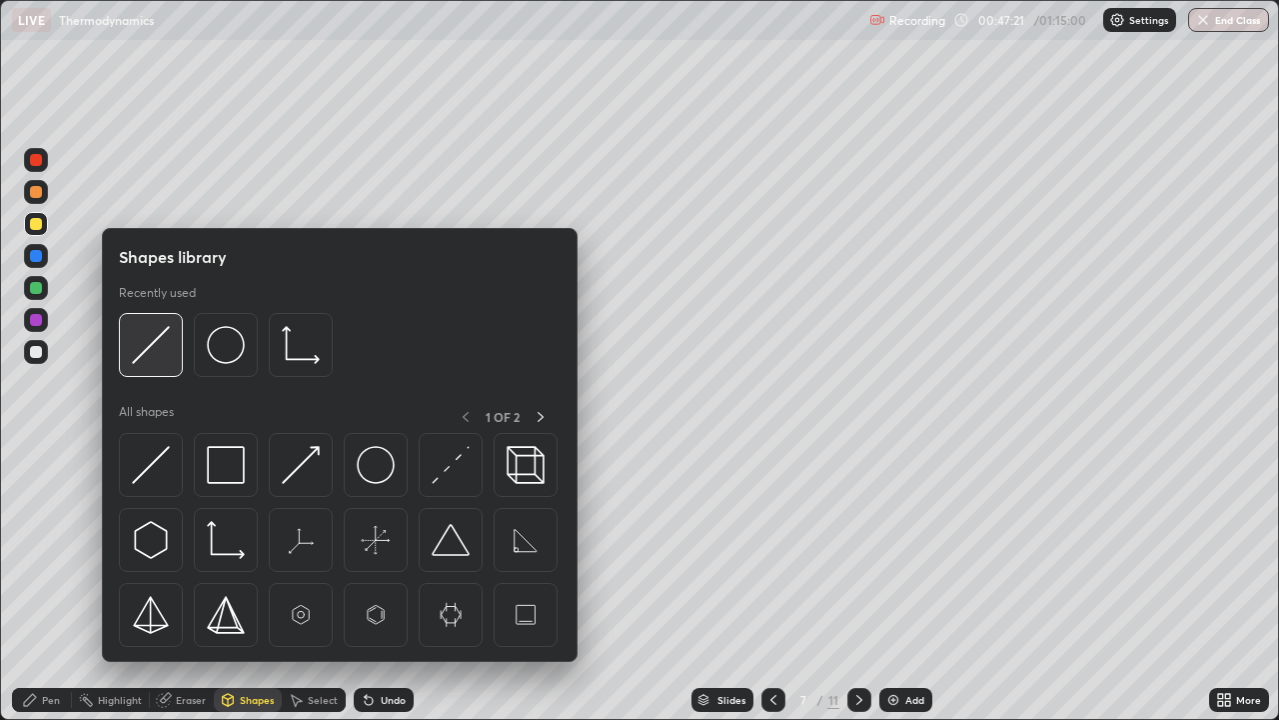
click at [146, 351] on img at bounding box center [151, 345] width 38 height 38
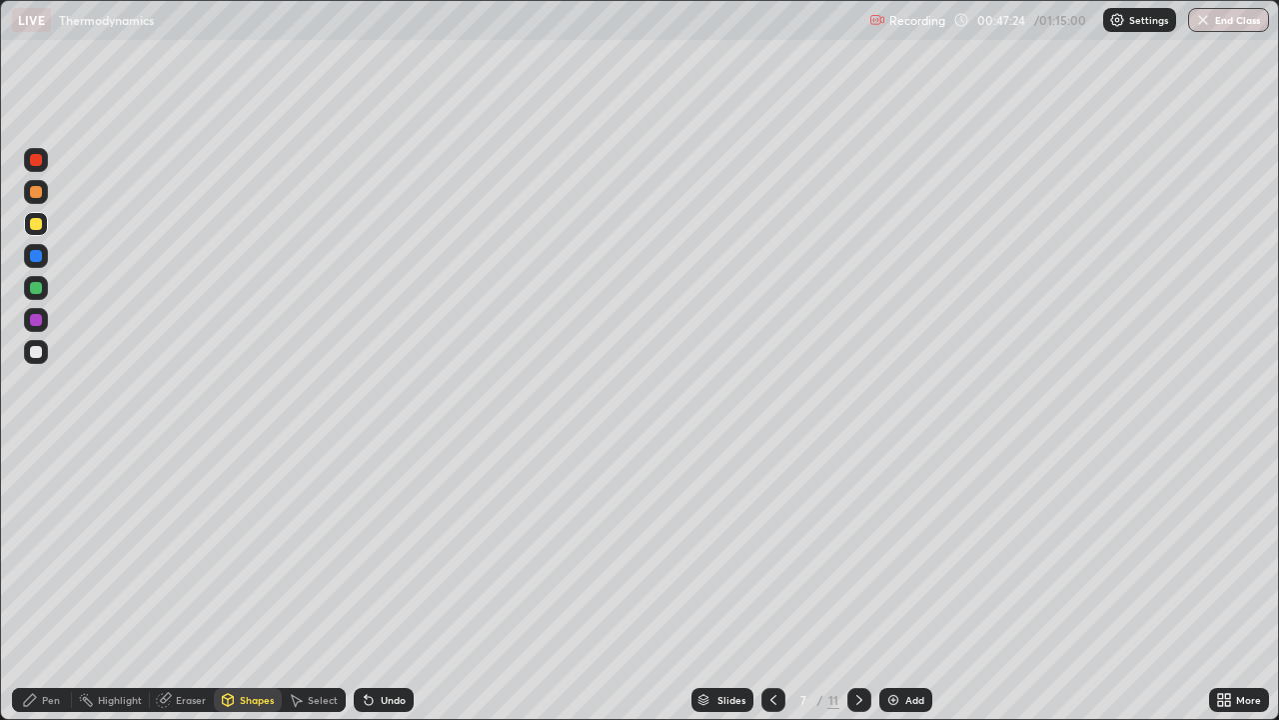
click at [772, 584] on icon at bounding box center [774, 700] width 16 height 16
click at [849, 584] on div at bounding box center [860, 700] width 24 height 24
click at [34, 354] on div at bounding box center [36, 352] width 12 height 12
click at [49, 584] on div "Pen" at bounding box center [51, 700] width 18 height 10
click at [34, 288] on div at bounding box center [36, 288] width 12 height 12
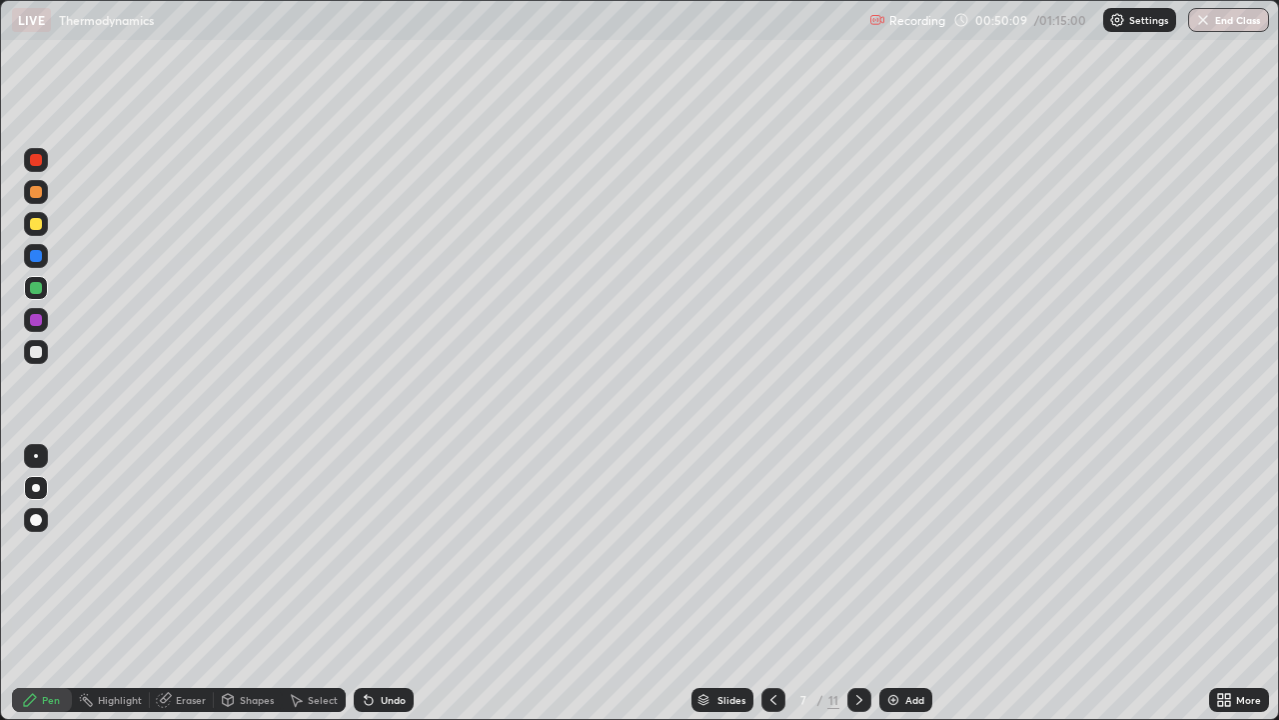
click at [251, 584] on div "Shapes" at bounding box center [257, 700] width 34 height 10
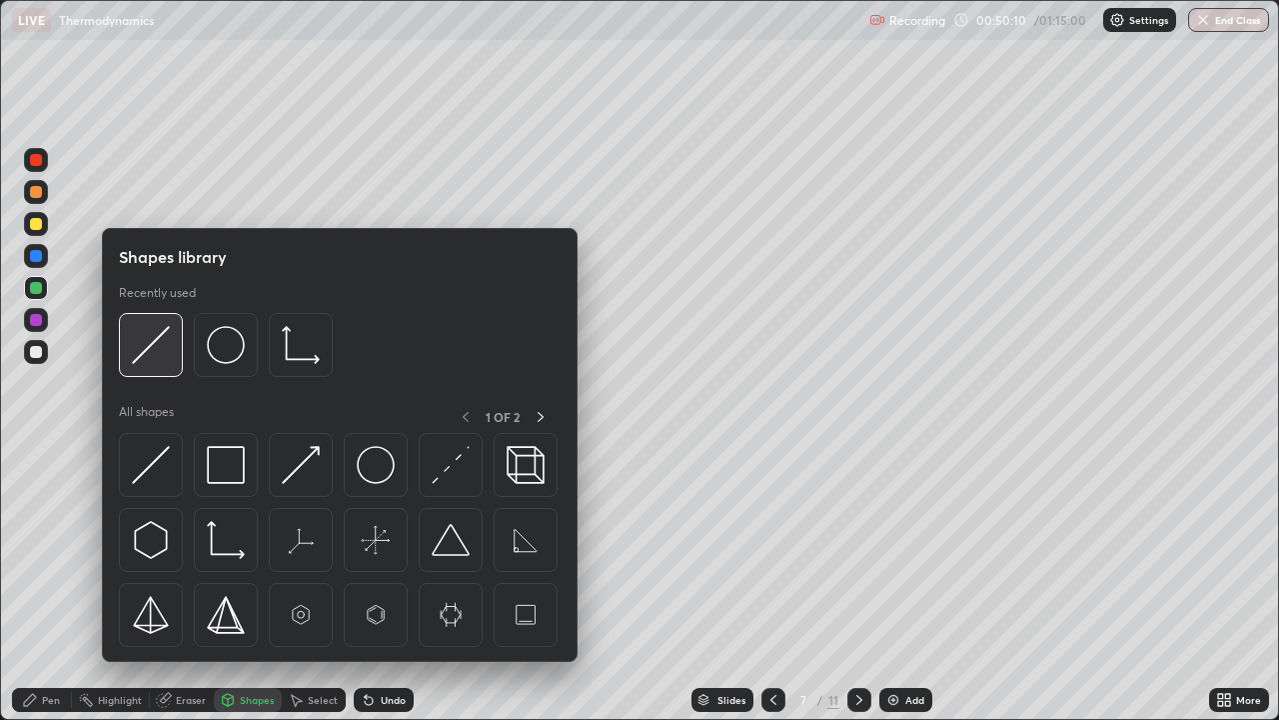
click at [149, 353] on img at bounding box center [151, 345] width 38 height 38
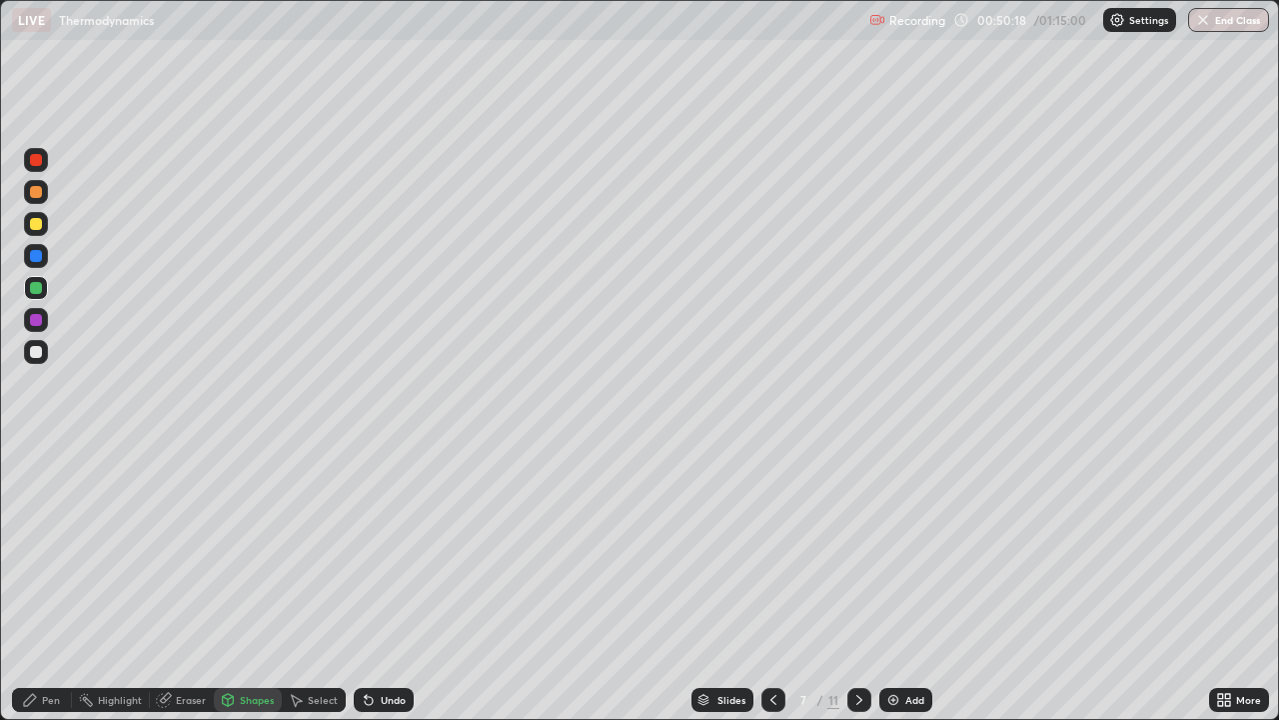
click at [37, 352] on div at bounding box center [36, 352] width 12 height 12
click at [389, 584] on div "Undo" at bounding box center [393, 700] width 25 height 10
click at [66, 584] on div "Pen" at bounding box center [42, 700] width 60 height 24
click at [383, 584] on div "Undo" at bounding box center [393, 700] width 25 height 10
click at [899, 584] on img at bounding box center [893, 700] width 16 height 16
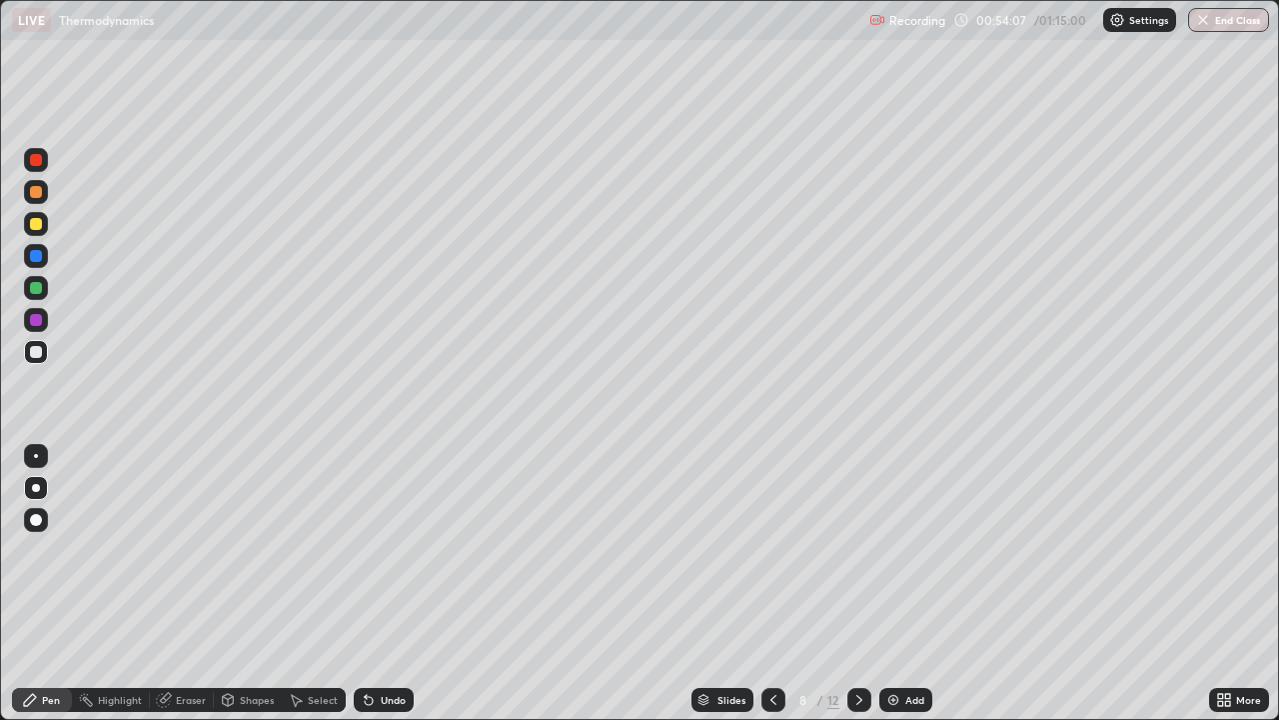
click at [36, 225] on div at bounding box center [36, 224] width 12 height 12
click at [36, 353] on div at bounding box center [36, 352] width 12 height 12
click at [38, 219] on div at bounding box center [36, 224] width 12 height 12
click at [888, 584] on img at bounding box center [893, 700] width 16 height 16
click at [773, 584] on div at bounding box center [774, 700] width 24 height 24
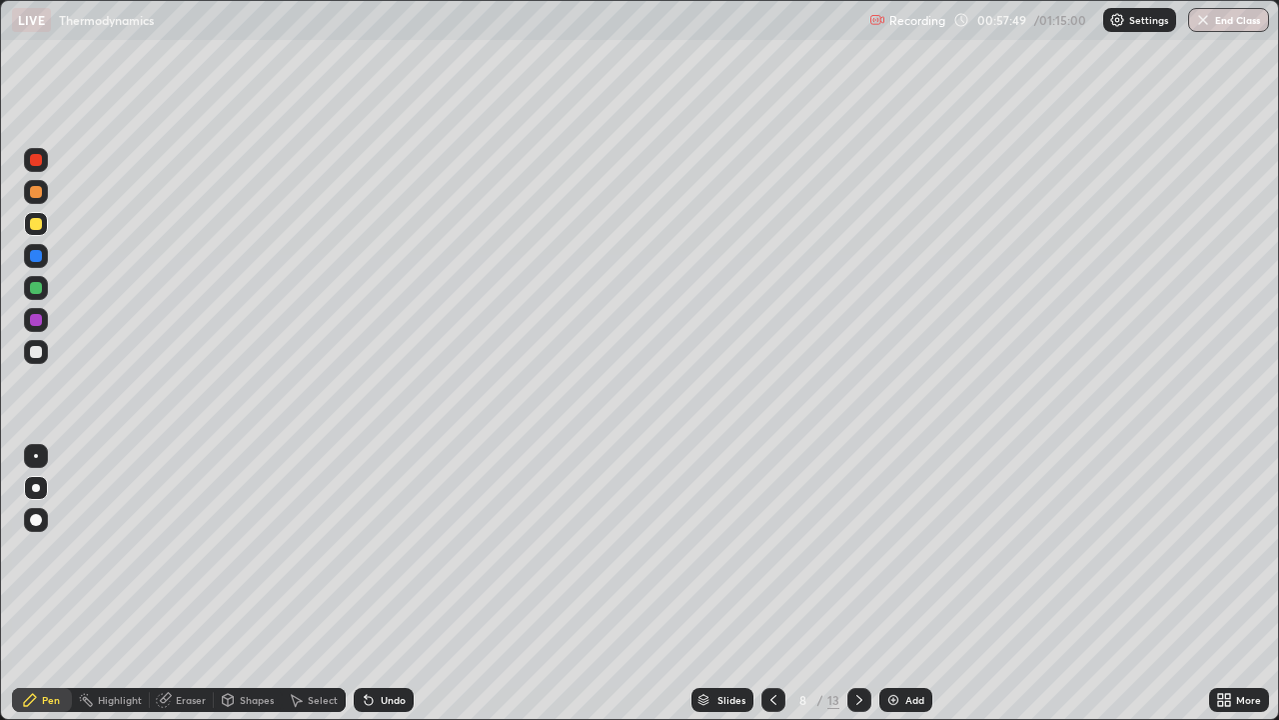
click at [893, 584] on img at bounding box center [893, 700] width 16 height 16
click at [40, 350] on div at bounding box center [36, 352] width 12 height 12
click at [251, 584] on div "Shapes" at bounding box center [257, 700] width 34 height 10
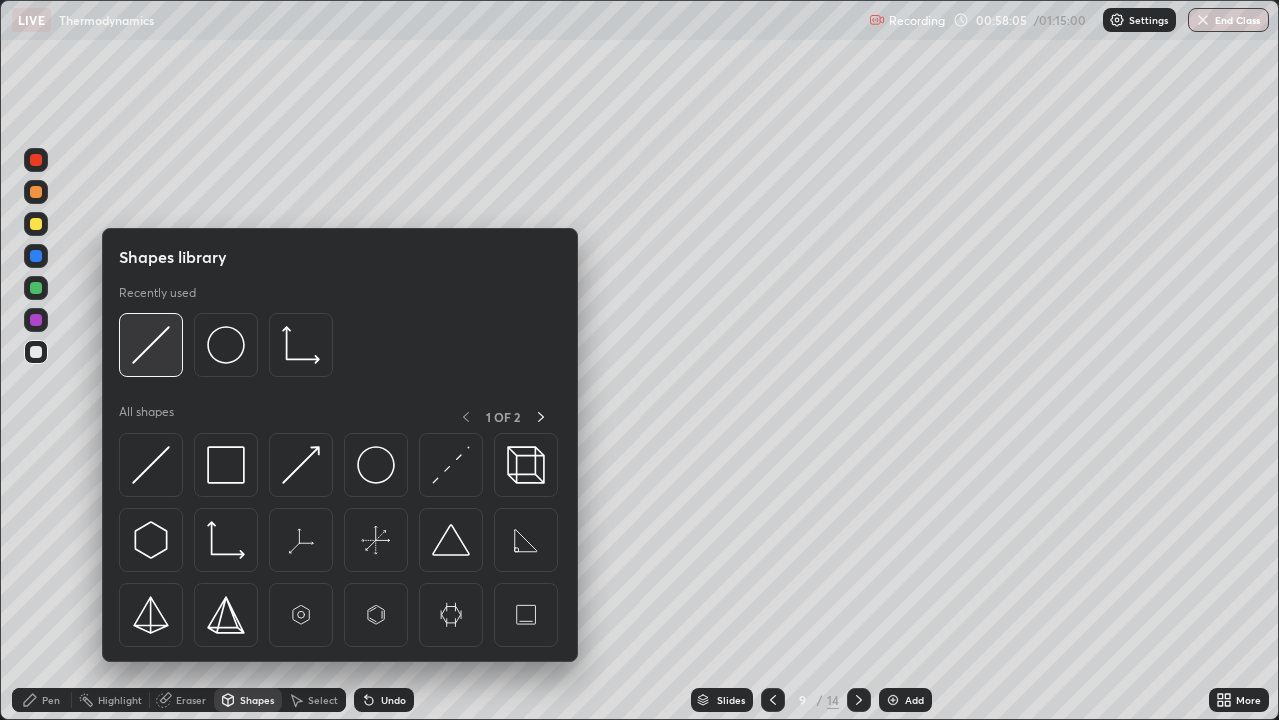
click at [157, 357] on img at bounding box center [151, 345] width 38 height 38
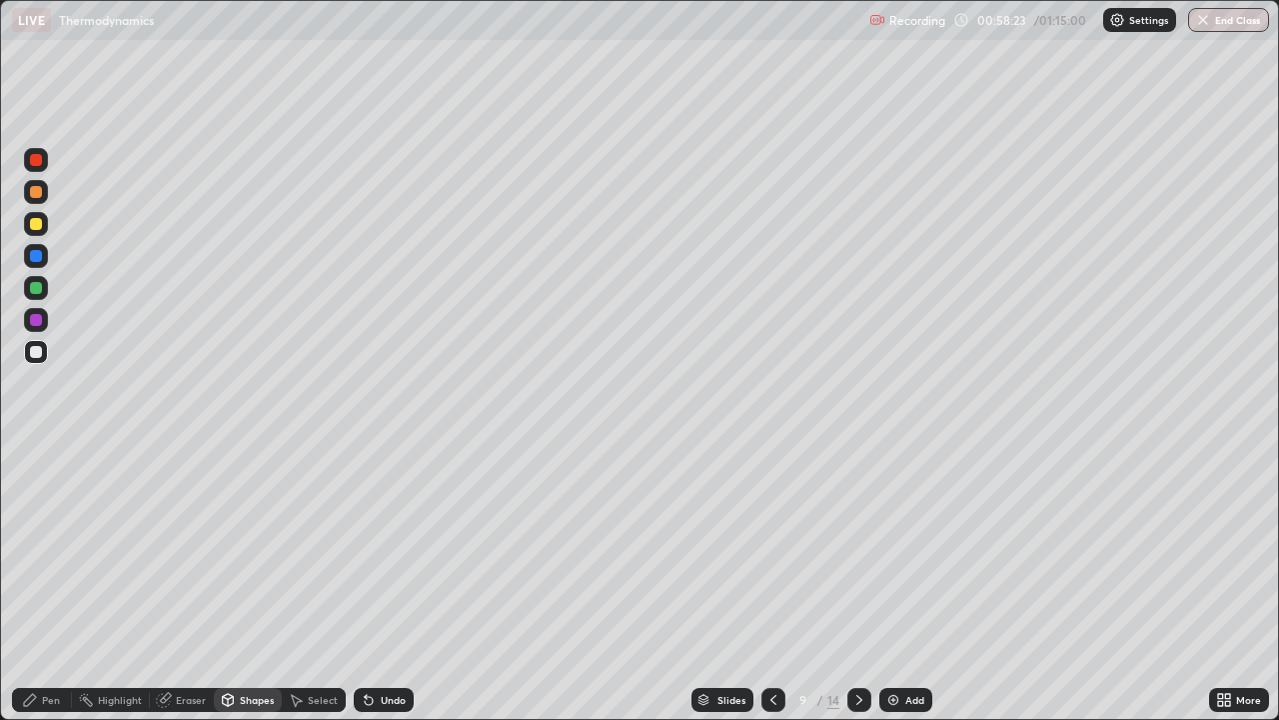
click at [392, 584] on div "Undo" at bounding box center [393, 700] width 25 height 10
click at [49, 584] on div "Pen" at bounding box center [51, 700] width 18 height 10
click at [37, 222] on div at bounding box center [36, 224] width 12 height 12
click at [388, 584] on div "Undo" at bounding box center [393, 700] width 25 height 10
click at [36, 352] on div at bounding box center [36, 352] width 12 height 12
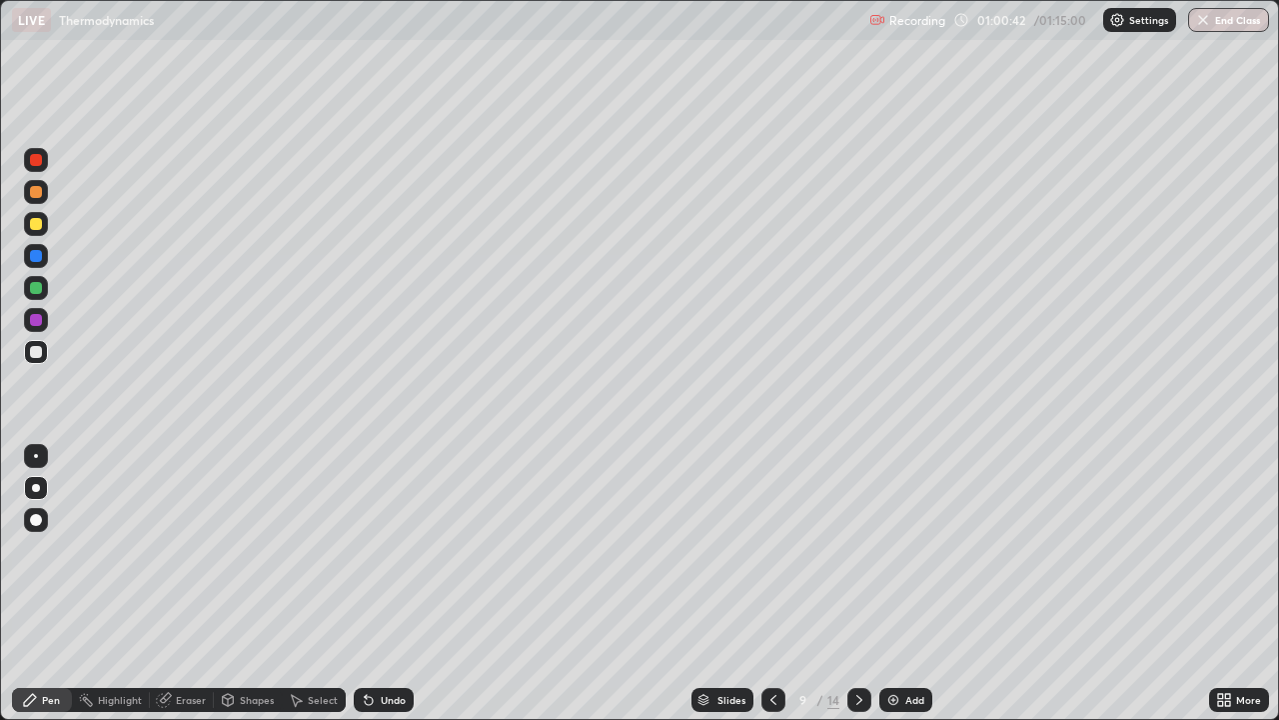
click at [38, 224] on div at bounding box center [36, 224] width 12 height 12
click at [1207, 23] on img "button" at bounding box center [1203, 20] width 16 height 16
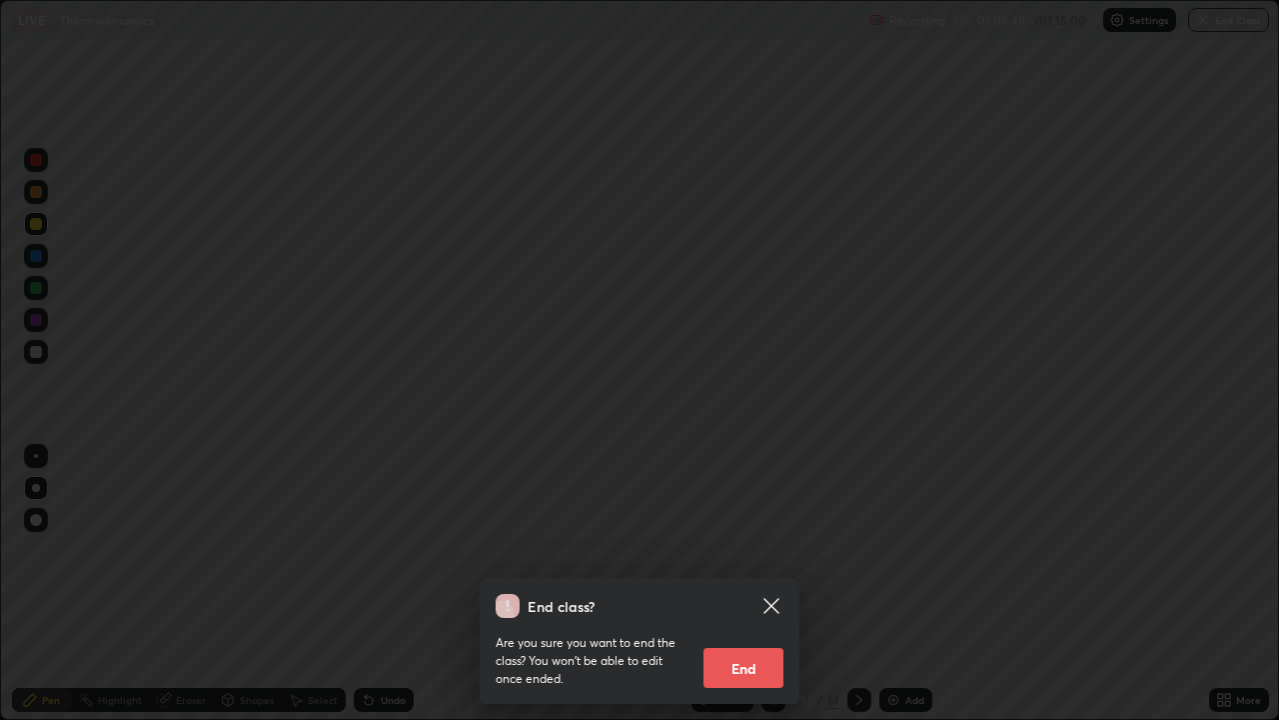
click at [731, 584] on button "End" at bounding box center [744, 668] width 80 height 40
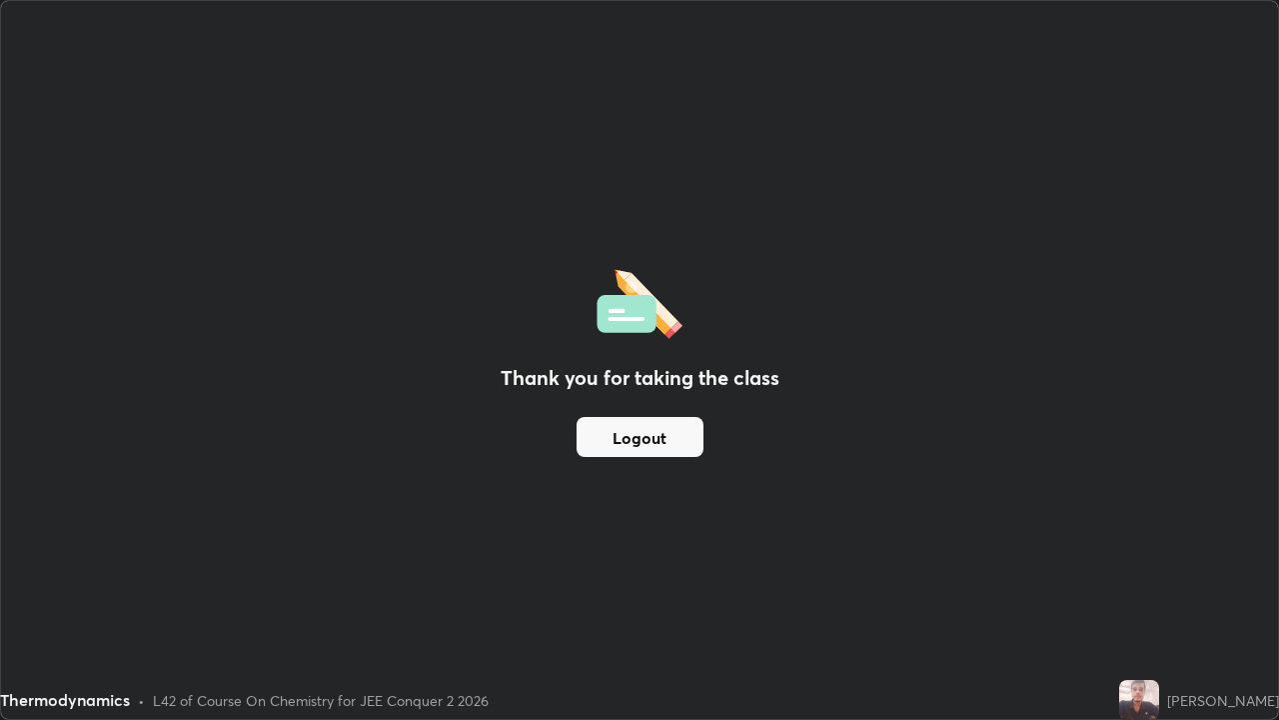
click at [641, 434] on button "Logout" at bounding box center [640, 437] width 127 height 40
